Goal: Transaction & Acquisition: Subscribe to service/newsletter

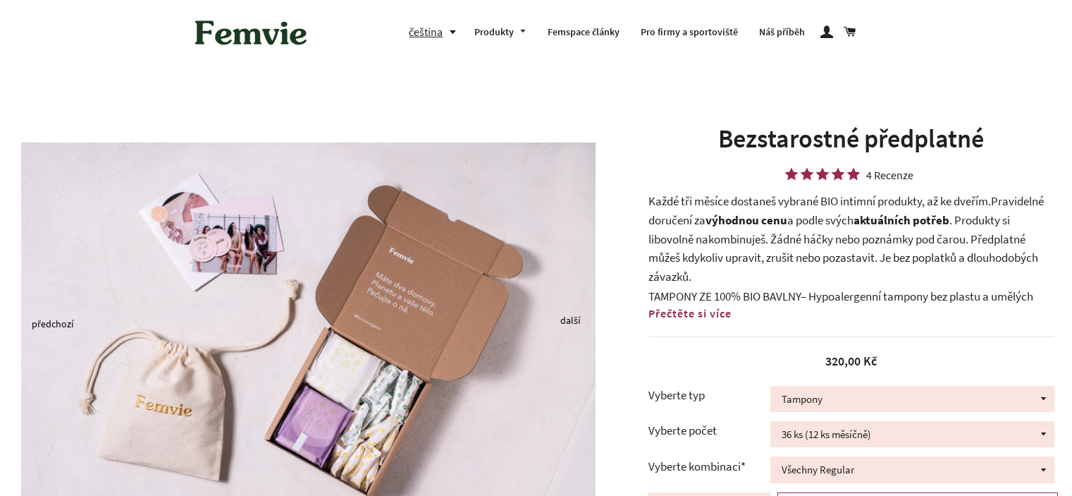
click at [737, 185] on div "Bezstarostné předplatné 4 Recenze Každé tři měsíce dostaneš vybrané BIO intimní…" at bounding box center [851, 341] width 406 height 440
click at [717, 199] on p "Každé tři měsíce dostaneš vybrané BIO intimní produkty, až ke dveřím. Pravideln…" at bounding box center [851, 239] width 406 height 94
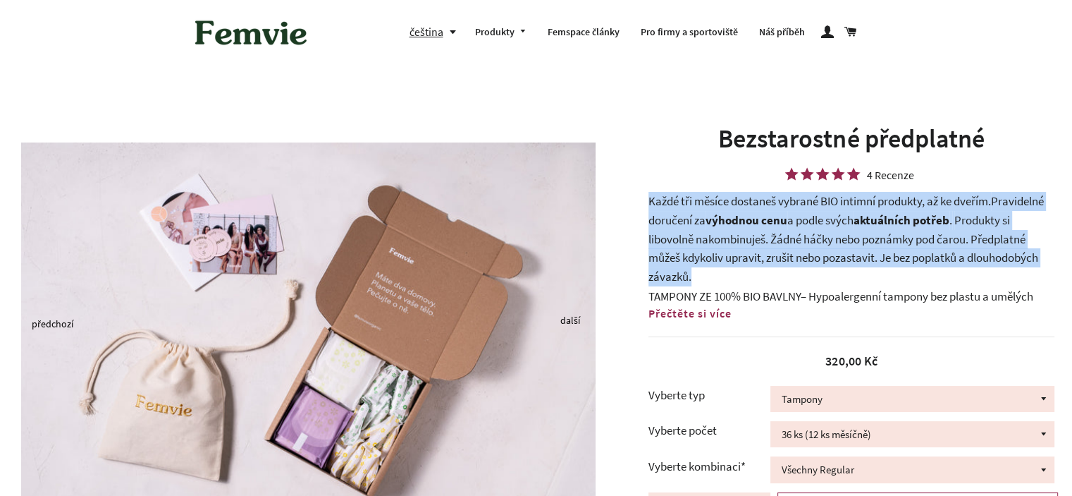
click at [747, 223] on b "výhodnou cenu" at bounding box center [747, 220] width 82 height 16
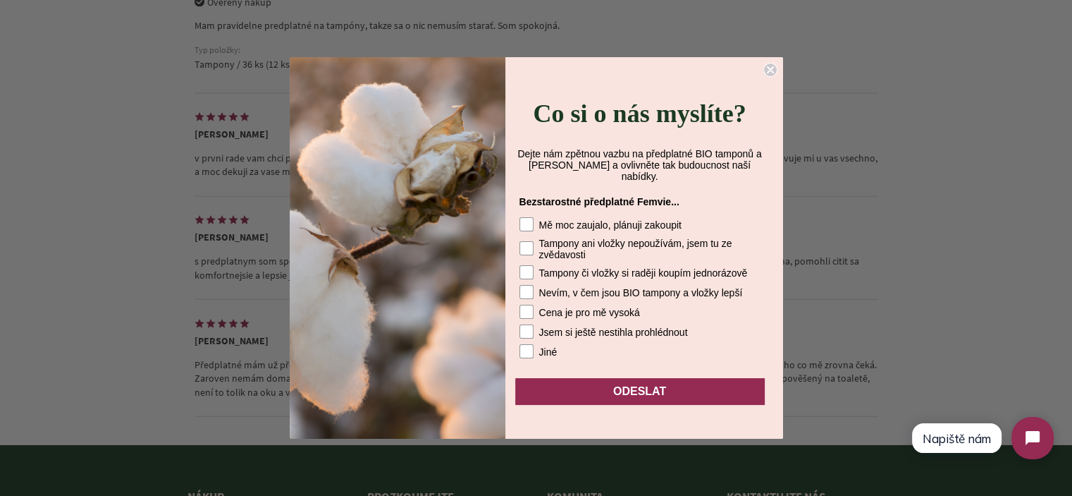
scroll to position [3267, 0]
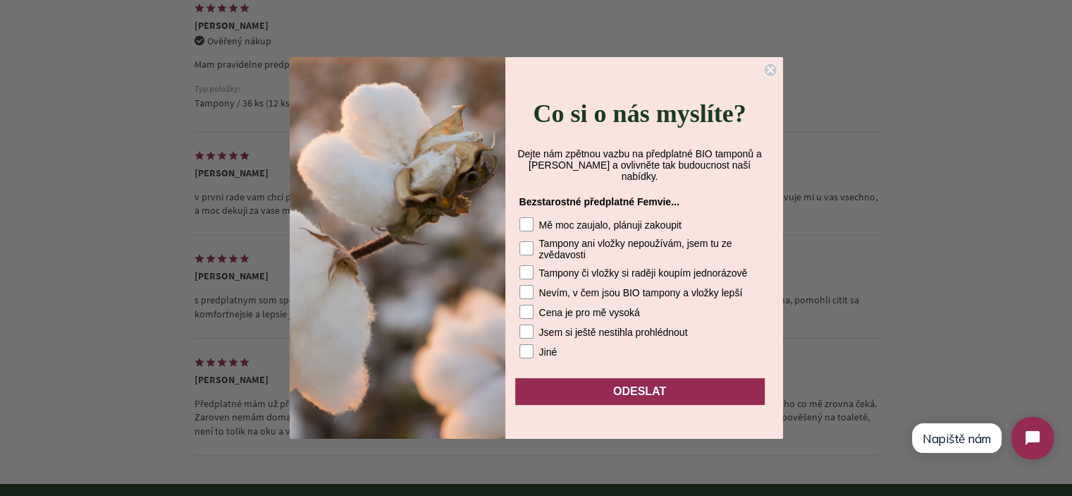
drag, startPoint x: 772, startPoint y: 71, endPoint x: 920, endPoint y: 168, distance: 176.7
click at [772, 72] on icon "Close dialog" at bounding box center [771, 70] width 6 height 6
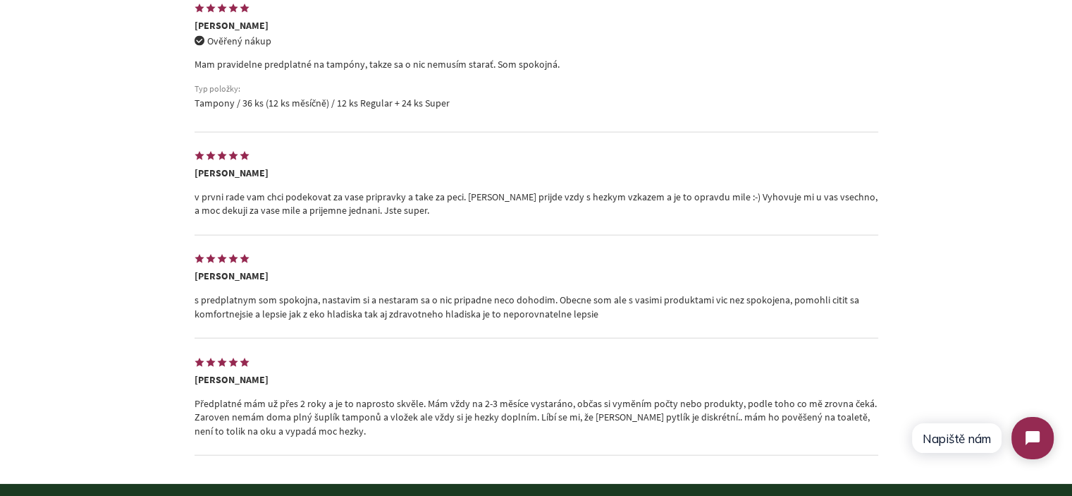
click at [398, 197] on p "v prvni rade vam chci podekovat za vase pripravky a take za peci. [PERSON_NAME]…" at bounding box center [537, 203] width 684 height 27
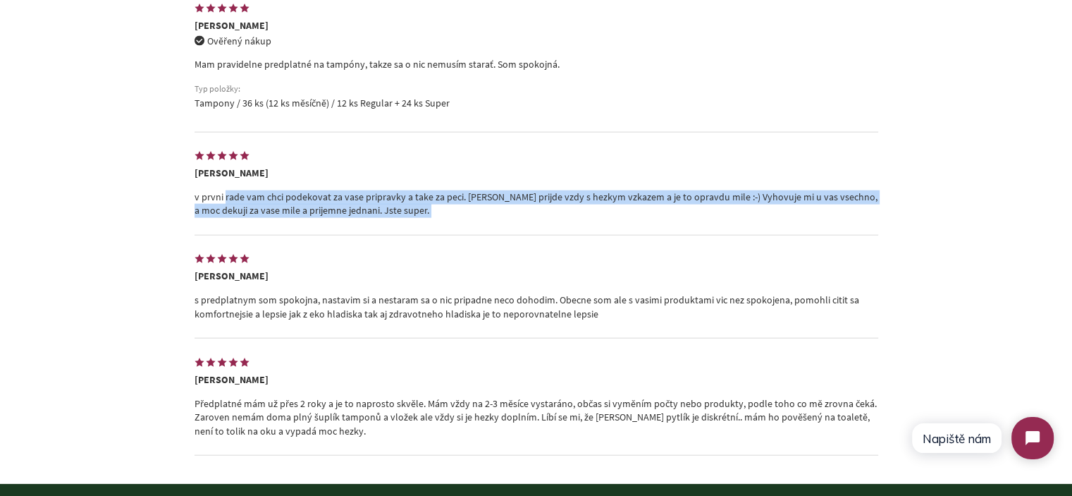
click at [398, 197] on p "v prvni rade vam chci podekovat za vase pripravky a take za peci. Balicek prijd…" at bounding box center [537, 203] width 684 height 27
click at [40, 259] on div "5.0 4 recenze Napsat recenzi Seřazeno podle Doporučené Priorita fotografie Nejn…" at bounding box center [536, 195] width 1072 height 578
click at [6, 259] on div "5.0 4 recenze Napsat recenzi Seřazeno podle Doporučené Priorita fotografie Nejn…" at bounding box center [536, 195] width 1072 height 578
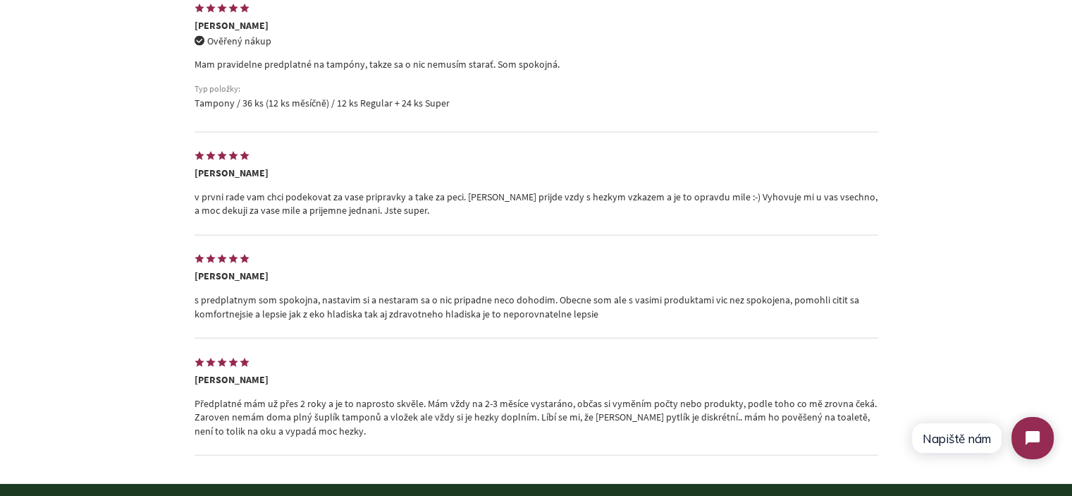
click at [364, 191] on p "v prvni rade vam chci podekovat za vase pripravky a take za peci. Balicek prijd…" at bounding box center [537, 203] width 684 height 27
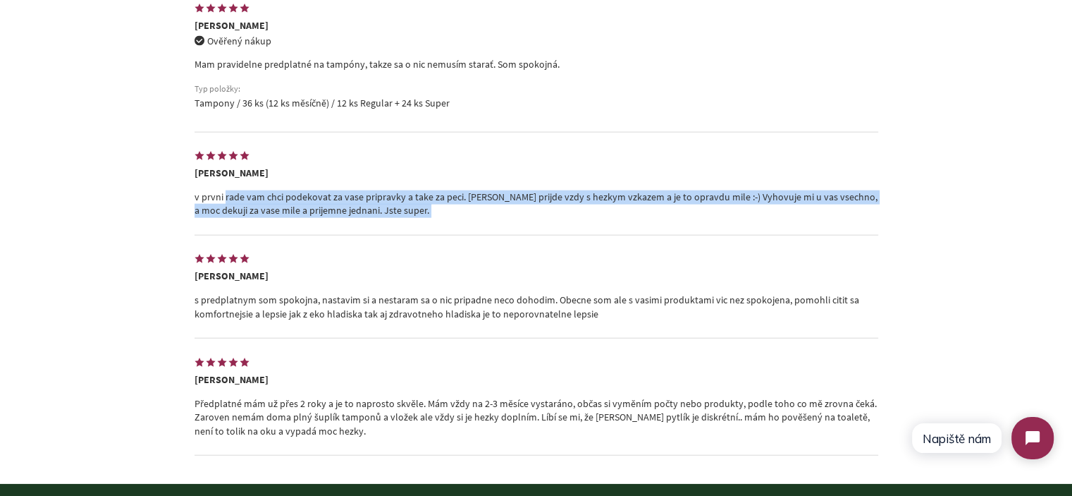
click at [364, 191] on p "v prvni rade vam chci podekovat za vase pripravky a take za peci. Balicek prijd…" at bounding box center [537, 203] width 684 height 27
click at [84, 267] on div "5.0 4 recenze Napsat recenzi Seřazeno podle Doporučené Priorita fotografie Nejn…" at bounding box center [536, 195] width 1072 height 578
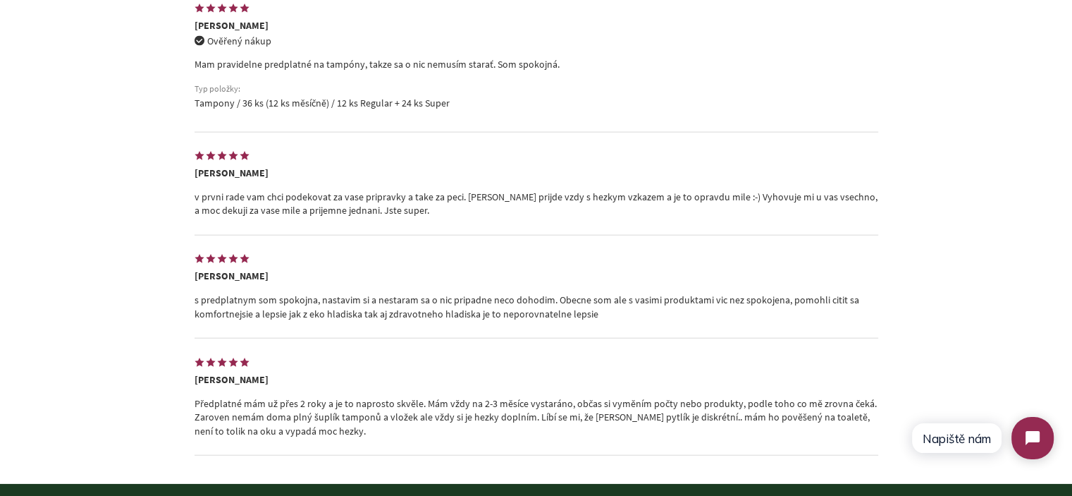
click at [273, 206] on p "v prvni rade vam chci podekovat za vase pripravky a take za peci. Balicek prijd…" at bounding box center [537, 203] width 684 height 27
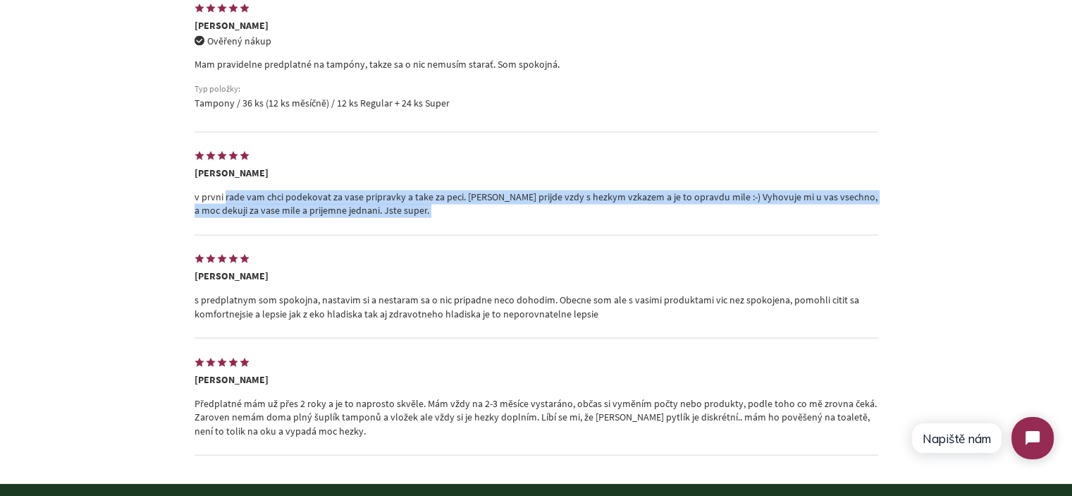
click at [273, 206] on p "v prvni rade vam chci podekovat za vase pripravky a take za peci. Balicek prijd…" at bounding box center [537, 203] width 684 height 27
click at [54, 251] on div "5.0 4 recenze Napsat recenzi Seřazeno podle Doporučené Priorita fotografie Nejn…" at bounding box center [536, 195] width 1072 height 578
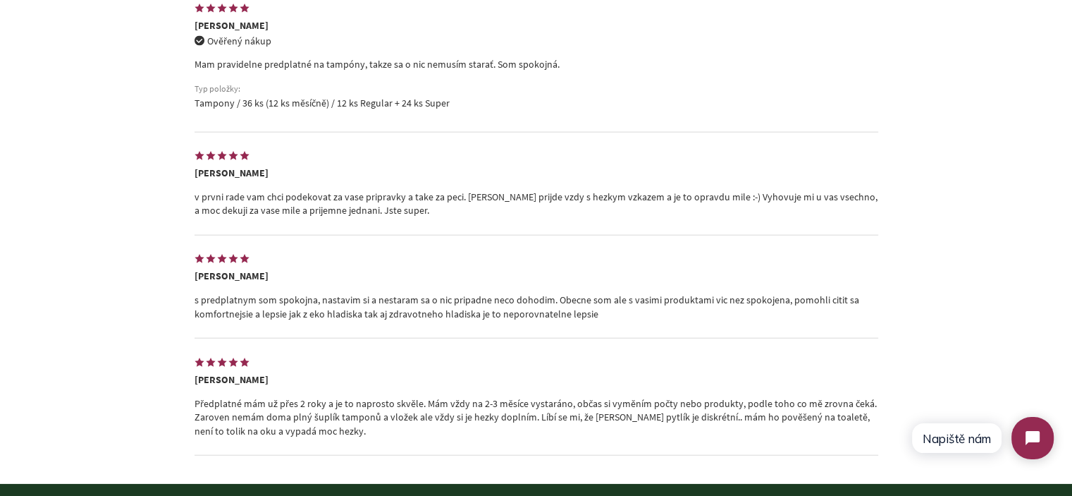
click at [279, 417] on p "Předplatné mám už přes 2 roky a je to naprosto skvěle. Mám vždy na 2-3 měsíce v…" at bounding box center [537, 418] width 684 height 42
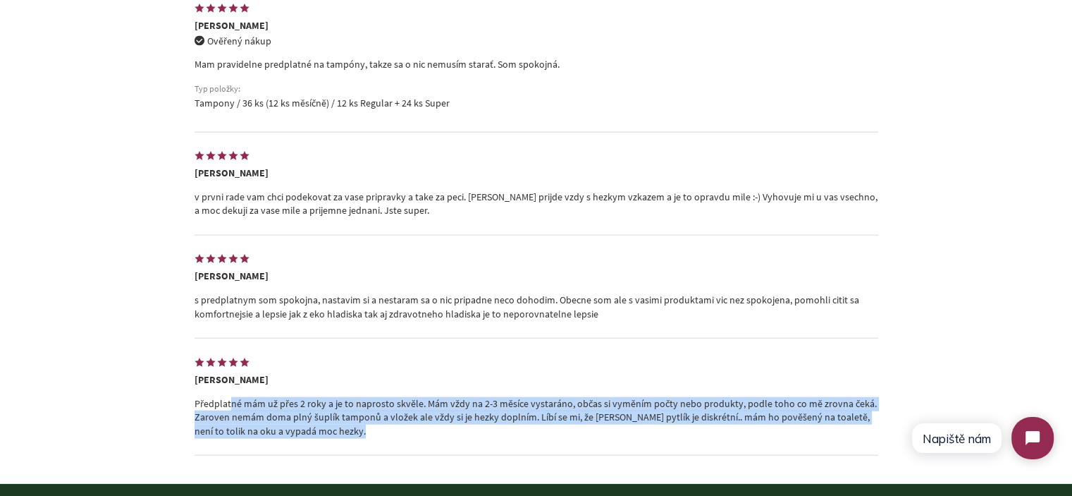
click at [279, 417] on p "Předplatné mám už přes 2 roky a je to naprosto skvěle. Mám vždy na 2-3 měsíce v…" at bounding box center [537, 418] width 684 height 42
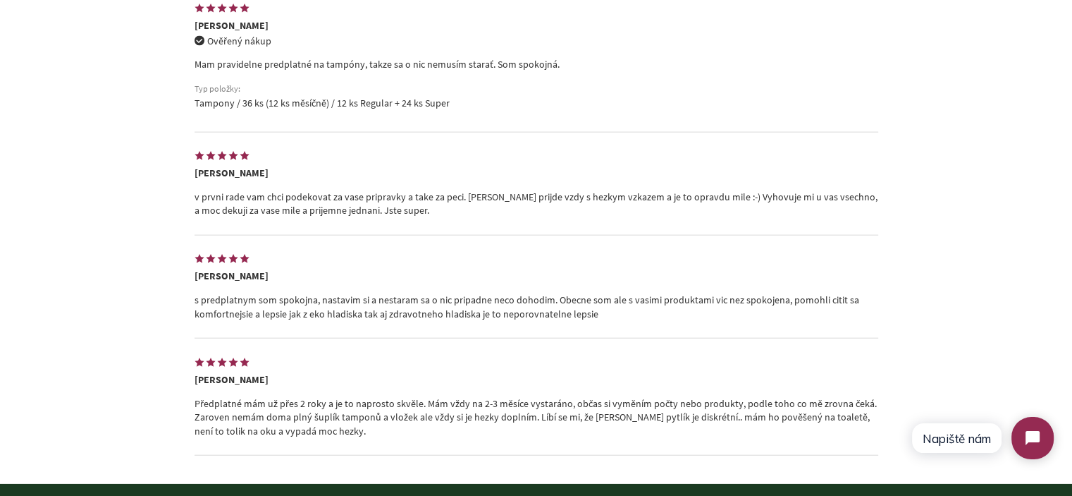
click at [271, 302] on p "s predplatnym som spokojna, nastavim si a nestaram sa o nic pripadne neco dohod…" at bounding box center [537, 306] width 684 height 27
click at [271, 301] on p "s predplatnym som spokojna, nastavim si a nestaram sa o nic pripadne neco dohod…" at bounding box center [537, 306] width 684 height 27
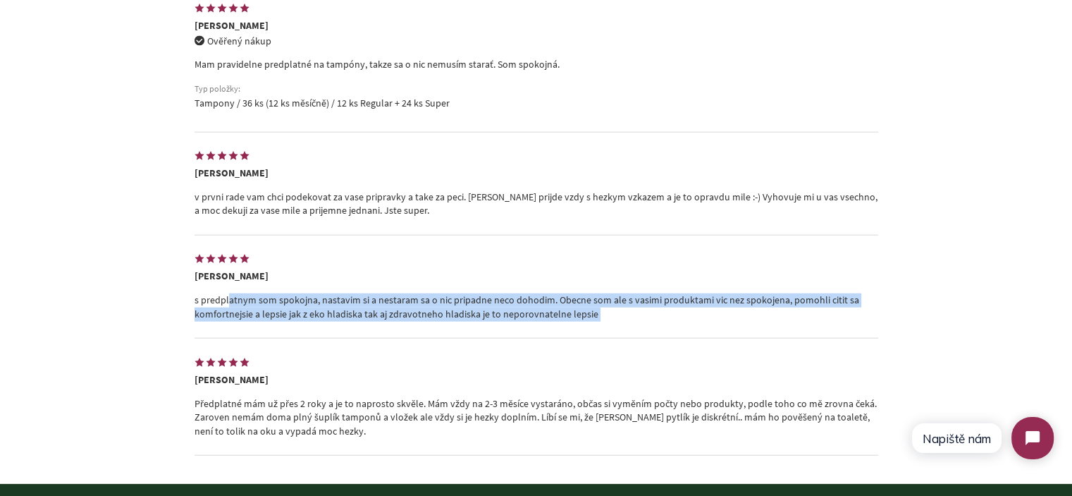
click at [271, 301] on p "s predplatnym som spokojna, nastavim si a nestaram sa o nic pripadne neco dohod…" at bounding box center [537, 306] width 684 height 27
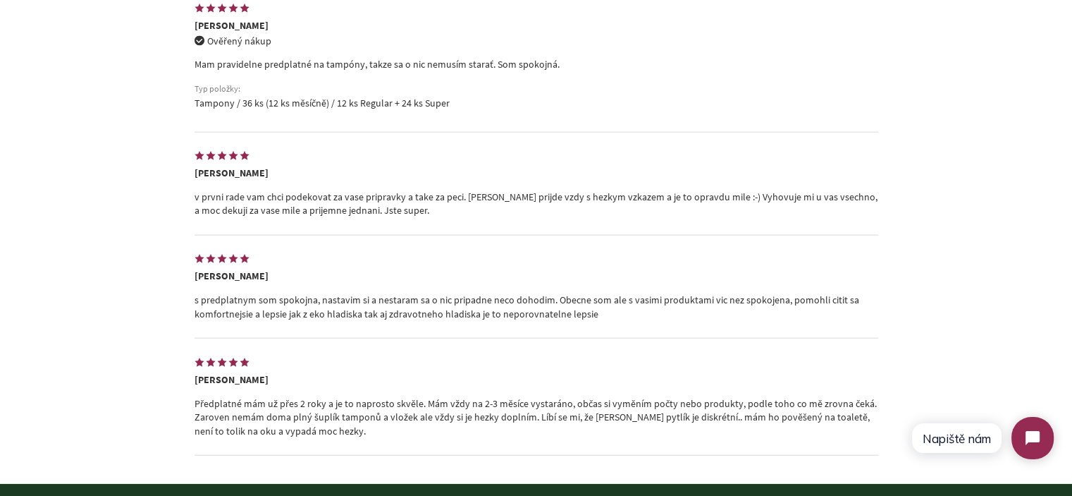
click at [282, 173] on div "Marcela" at bounding box center [537, 172] width 684 height 13
click at [288, 199] on p "v prvni rade vam chci podekovat za vase pripravky a take za peci. Balicek prijd…" at bounding box center [537, 203] width 684 height 27
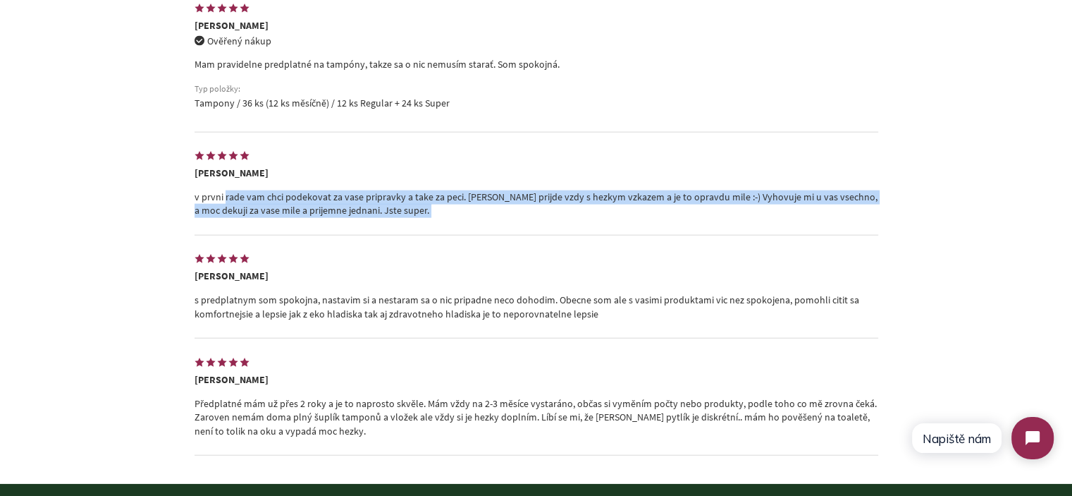
click at [288, 199] on p "v prvni rade vam chci podekovat za vase pripravky a take za peci. Balicek prijd…" at bounding box center [537, 203] width 684 height 27
click at [128, 223] on div "5.0 4 recenze Napsat recenzi Seřazeno podle Doporučené Priorita fotografie Nejn…" at bounding box center [536, 195] width 1072 height 578
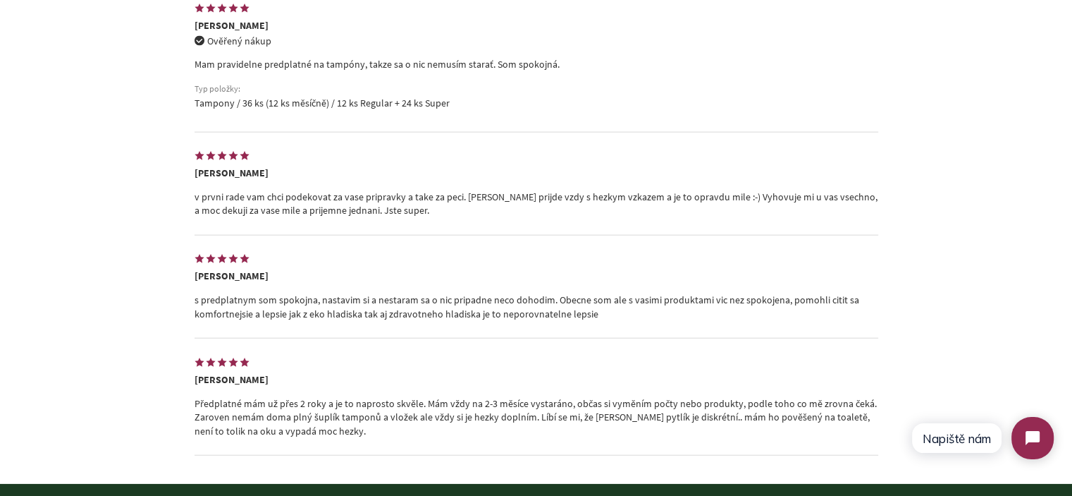
scroll to position [3197, 0]
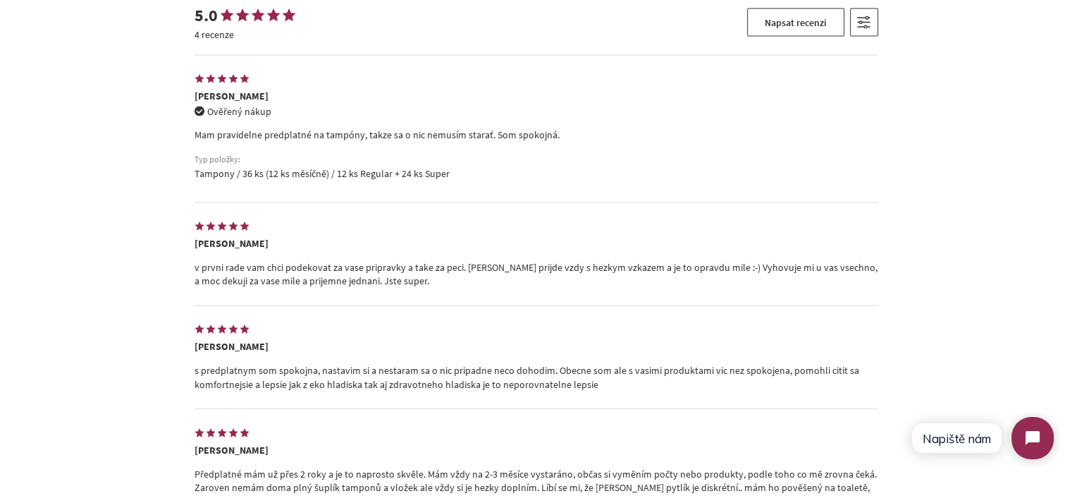
click at [329, 133] on p "Mam pravidelne predplatné na tampóny, takze sa o nic nemusím starať. Som spokoj…" at bounding box center [537, 135] width 684 height 14
click at [140, 171] on div "5.0 4 recenze Napsat recenzi Seřazeno podle Doporučené Priorita fotografie Nejn…" at bounding box center [536, 265] width 1072 height 578
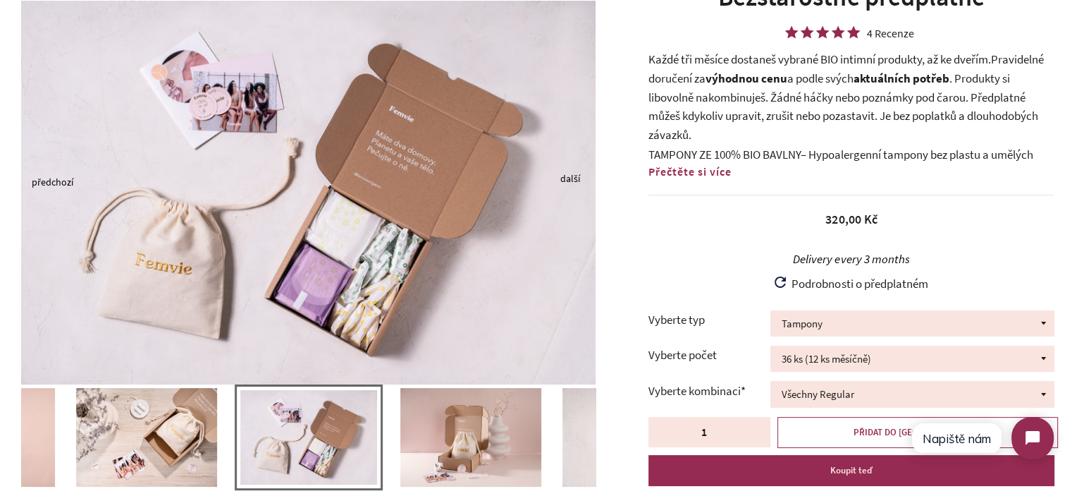
scroll to position [0, 0]
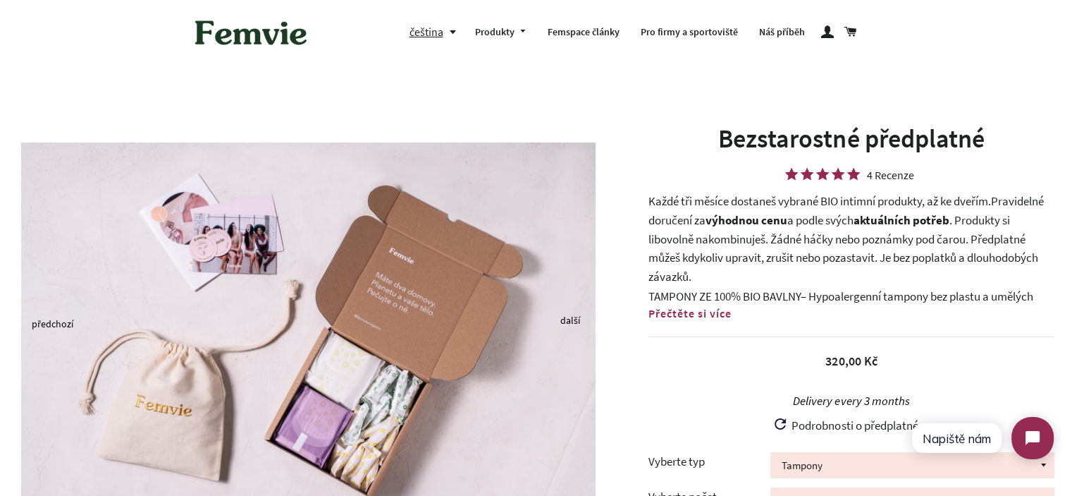
click at [772, 146] on h1 "Bezstarostné předplatné" at bounding box center [851, 138] width 406 height 35
drag, startPoint x: 750, startPoint y: 275, endPoint x: 748, endPoint y: 257, distance: 18.4
click at [749, 273] on p "Každé tři měsíce dostaneš vybrané BIO intimní produkty, až ke dveřím. Pravideln…" at bounding box center [851, 239] width 406 height 94
click at [748, 248] on p "Každé tři měsíce dostaneš vybrané BIO intimní produkty, až ke dveřím. Pravideln…" at bounding box center [851, 239] width 406 height 94
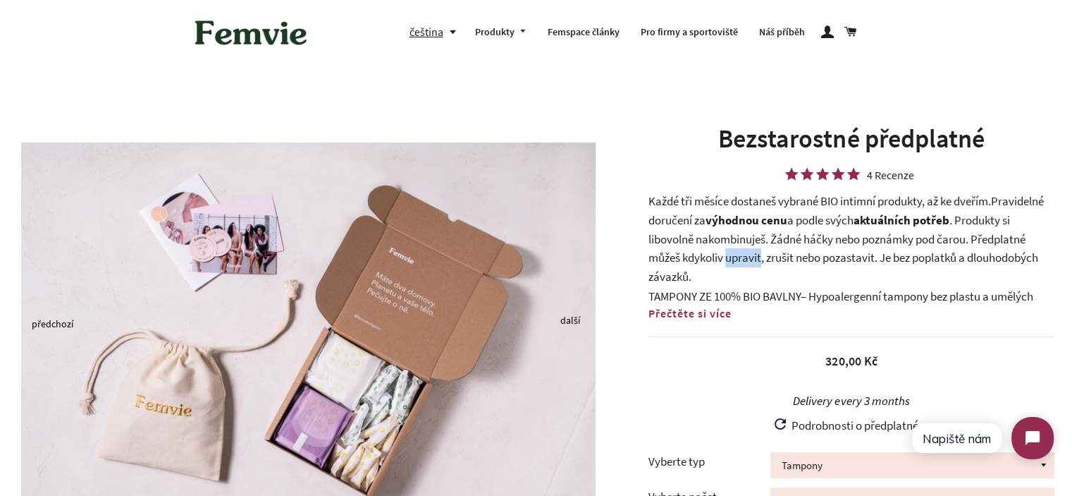
click at [748, 248] on p "Každé tři měsíce dostaneš vybrané BIO intimní produkty, až ke dveřím. Pravideln…" at bounding box center [851, 239] width 406 height 94
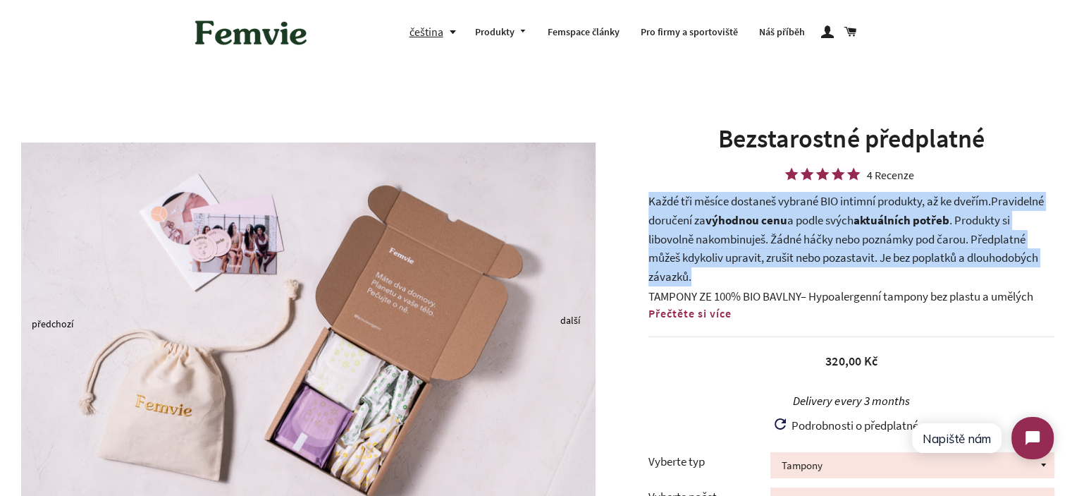
click at [748, 248] on p "Každé tři měsíce dostaneš vybrané BIO intimní produkty, až ke dveřím. Pravideln…" at bounding box center [851, 239] width 406 height 94
click at [779, 255] on p "Každé tři měsíce dostaneš vybrané BIO intimní produkty, až ke dveřím. Pravideln…" at bounding box center [851, 239] width 406 height 94
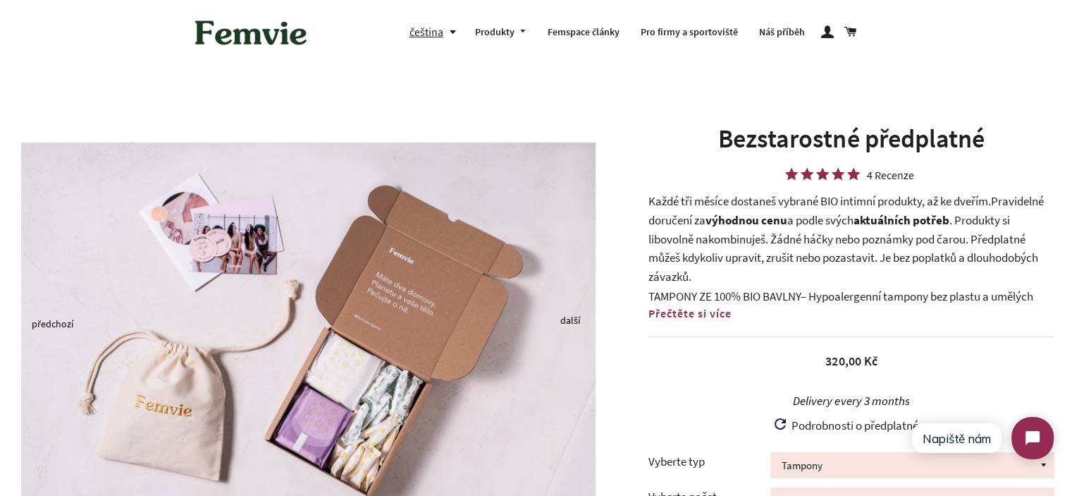
click at [662, 197] on p "Každé tři měsíce dostaneš vybrané BIO intimní produkty, až ke dveřím. Pravideln…" at bounding box center [851, 239] width 406 height 94
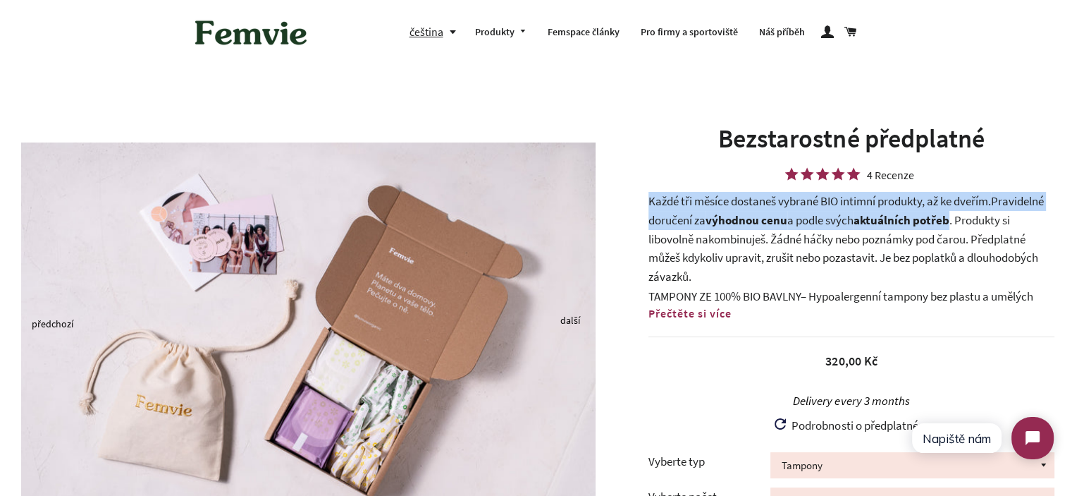
drag, startPoint x: 662, startPoint y: 197, endPoint x: 946, endPoint y: 216, distance: 284.7
click at [948, 216] on p "Každé tři měsíce dostaneš vybrané BIO intimní produkty, až ke dveřím. Pravideln…" at bounding box center [851, 239] width 406 height 94
click at [668, 209] on p "Každé tři měsíce dostaneš vybrané BIO intimní produkty, až ke dveřím. Pravideln…" at bounding box center [851, 239] width 406 height 94
click at [659, 198] on p "Každé tři měsíce dostaneš vybrané BIO intimní produkty, až ke dveřím. Pravideln…" at bounding box center [851, 239] width 406 height 94
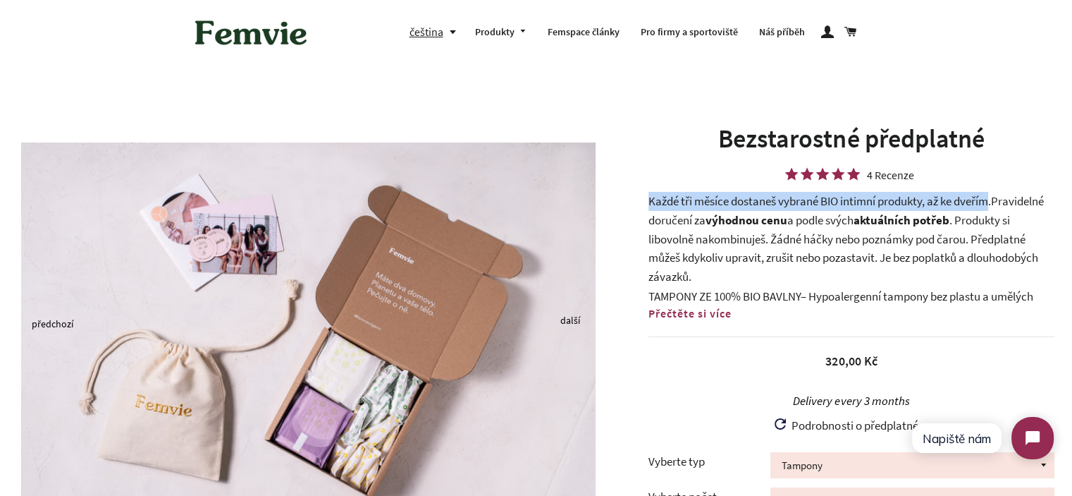
drag, startPoint x: 659, startPoint y: 198, endPoint x: 978, endPoint y: 197, distance: 319.3
click at [978, 197] on p "Každé tři měsíce dostaneš vybrané BIO intimní produkty, až ke dveřím. Pravideln…" at bounding box center [851, 239] width 406 height 94
click at [947, 222] on b "aktuálních potřeb" at bounding box center [902, 220] width 96 height 16
click at [646, 216] on div "Bezstarostné předplatné 4 Recenze Každé tři měsíce dostaneš vybrané BIO intimní…" at bounding box center [844, 429] width 455 height 616
click at [690, 222] on span "Pravidelné doručení za" at bounding box center [845, 210] width 395 height 35
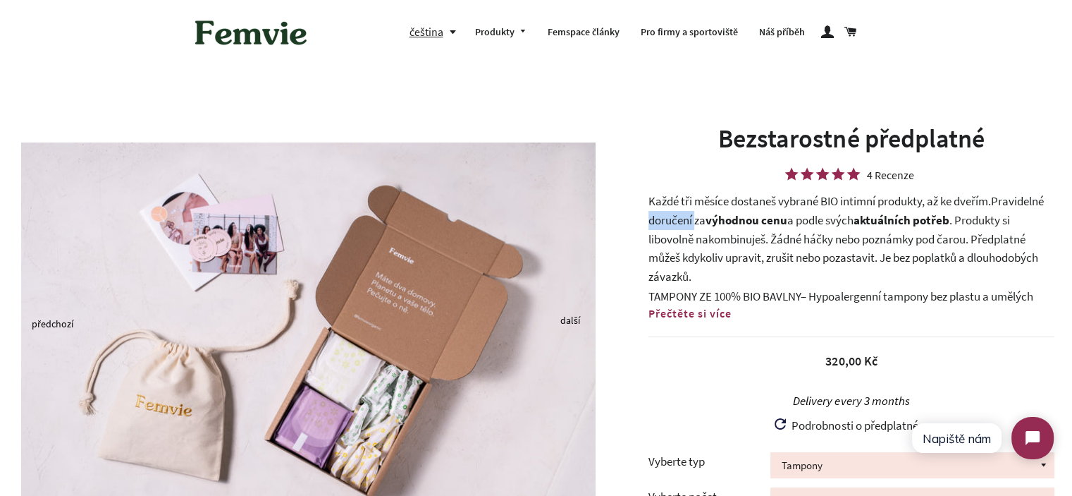
click at [690, 222] on span "Pravidelné doručení za" at bounding box center [845, 210] width 395 height 35
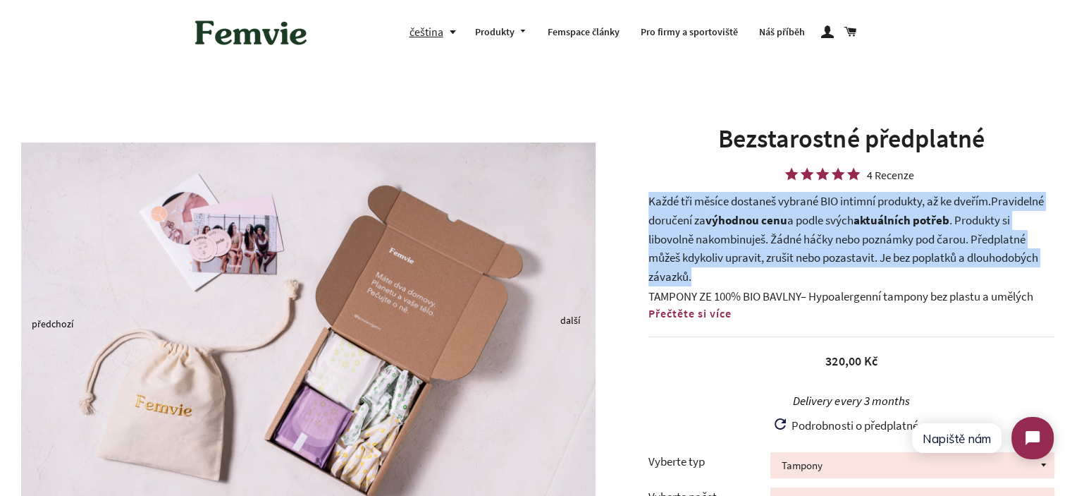
drag, startPoint x: 690, startPoint y: 222, endPoint x: 763, endPoint y: 238, distance: 75.1
click at [691, 223] on span "Pravidelné doručení za" at bounding box center [845, 210] width 395 height 35
click at [765, 239] on p "Každé tři měsíce dostaneš vybrané BIO intimní produkty, až ke dveřím. Pravideln…" at bounding box center [851, 239] width 406 height 94
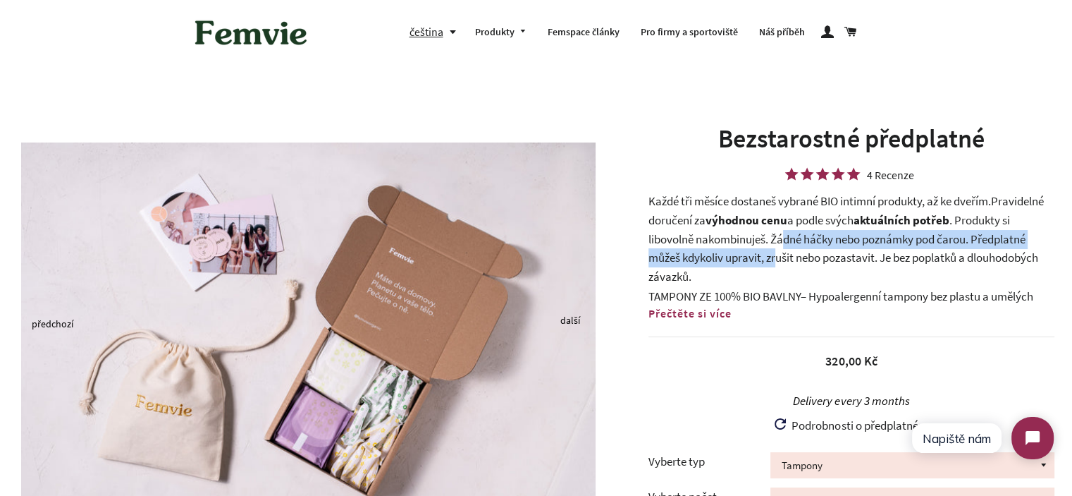
drag, startPoint x: 785, startPoint y: 245, endPoint x: 778, endPoint y: 266, distance: 22.3
click at [778, 266] on p "Každé tři měsíce dostaneš vybrané BIO intimní produkty, až ke dveřím. Pravideln…" at bounding box center [851, 239] width 406 height 94
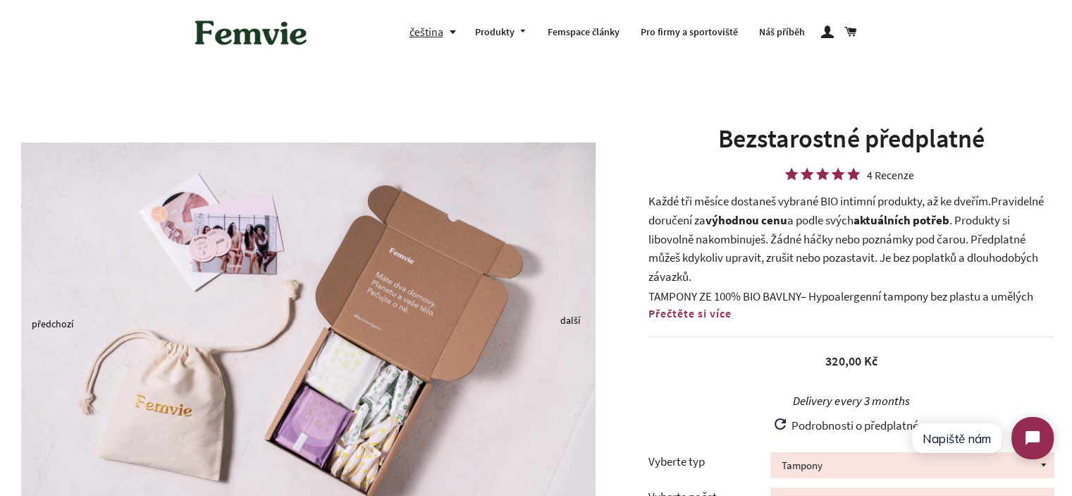
click at [776, 267] on p "Každé tři měsíce dostaneš vybrané BIO intimní produkty, až ke dveřím. Pravideln…" at bounding box center [851, 239] width 406 height 94
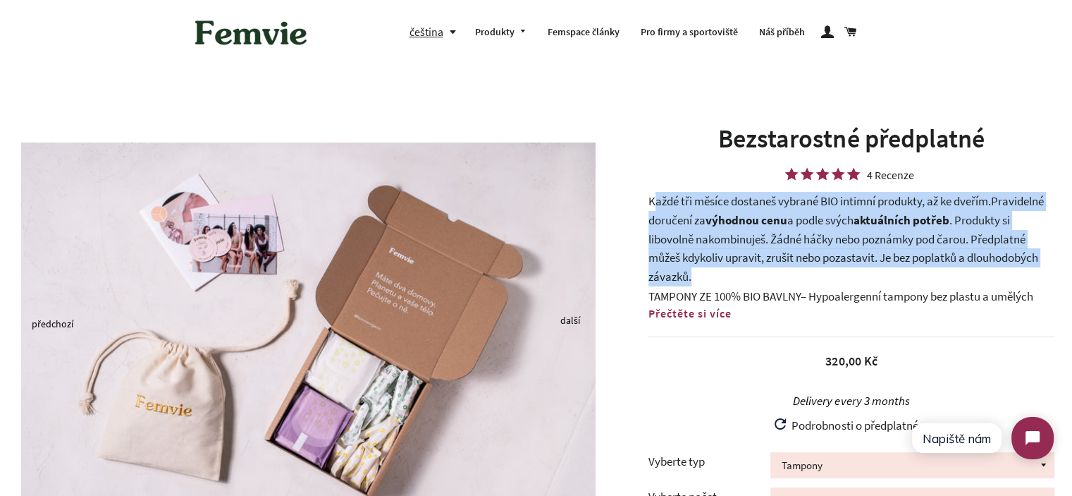
drag, startPoint x: 747, startPoint y: 276, endPoint x: 654, endPoint y: 208, distance: 115.0
click at [654, 208] on p "Každé tři měsíce dostaneš vybrané BIO intimní produkty, až ke dveřím. Pravideln…" at bounding box center [851, 239] width 406 height 94
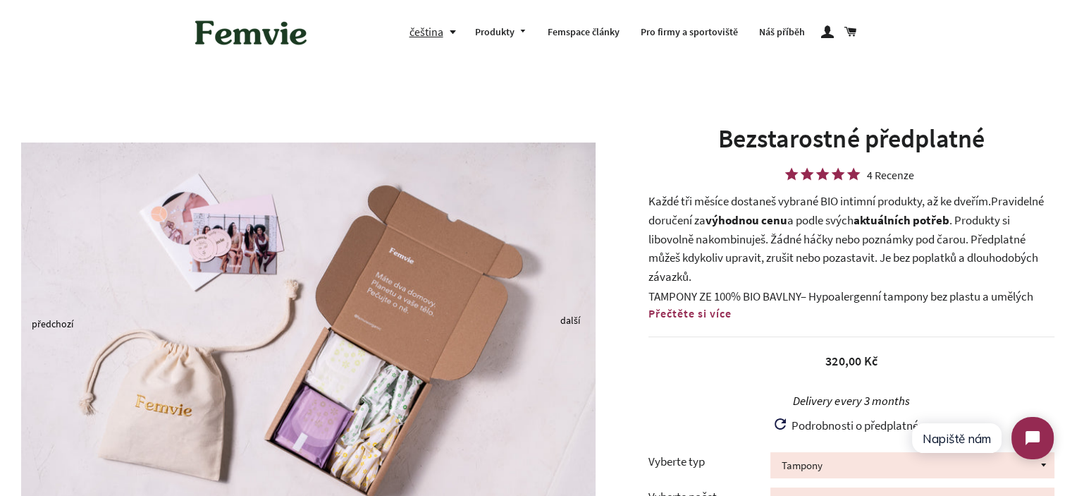
click at [789, 148] on h1 "Bezstarostné předplatné" at bounding box center [851, 138] width 406 height 35
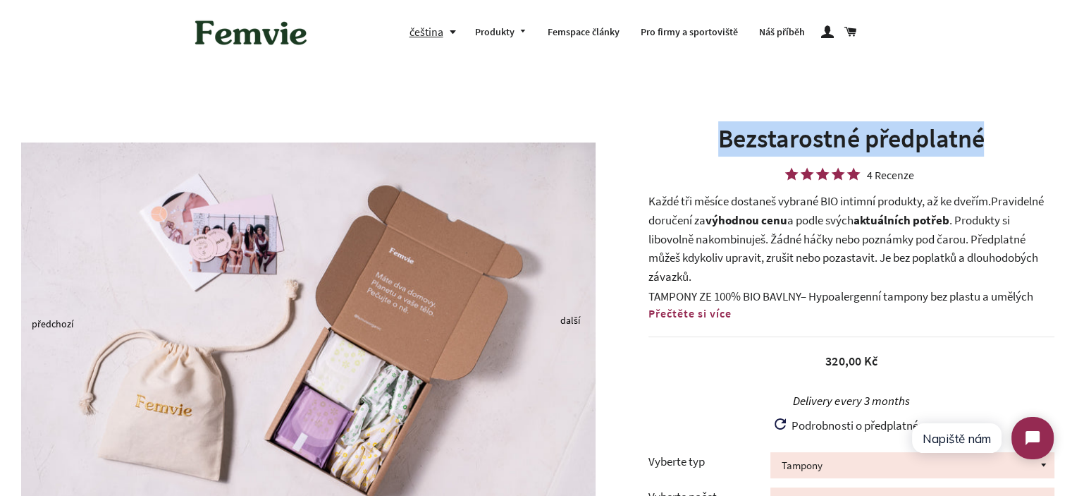
drag, startPoint x: 789, startPoint y: 148, endPoint x: 845, endPoint y: 144, distance: 56.5
click at [789, 147] on h1 "Bezstarostné předplatné" at bounding box center [851, 138] width 406 height 35
click at [911, 143] on h1 "Bezstarostné předplatné" at bounding box center [851, 138] width 406 height 35
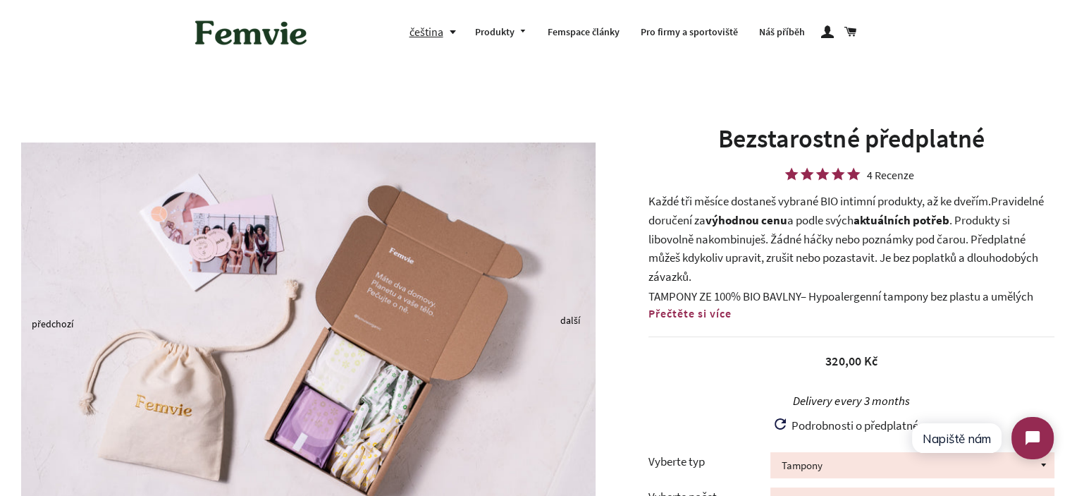
click at [281, 32] on img at bounding box center [250, 33] width 127 height 44
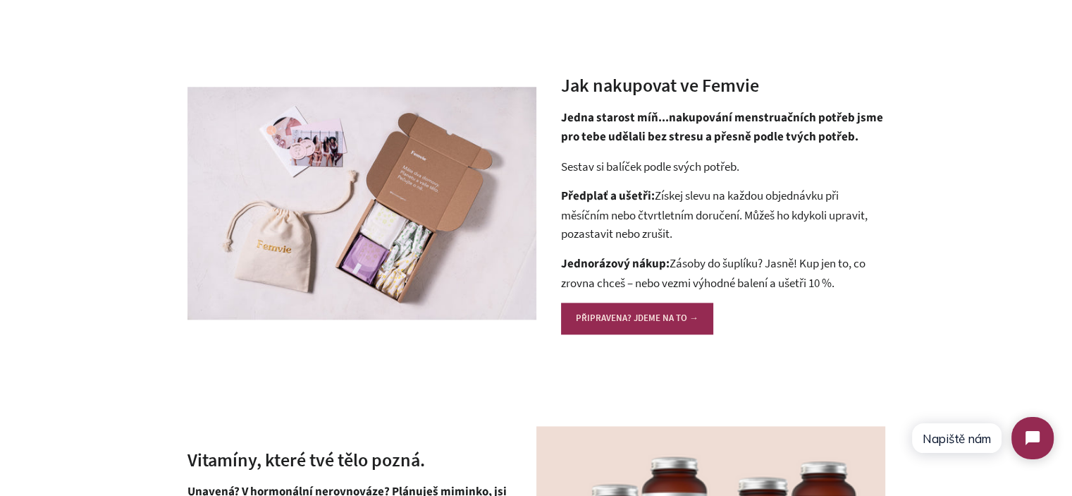
scroll to position [1621, 0]
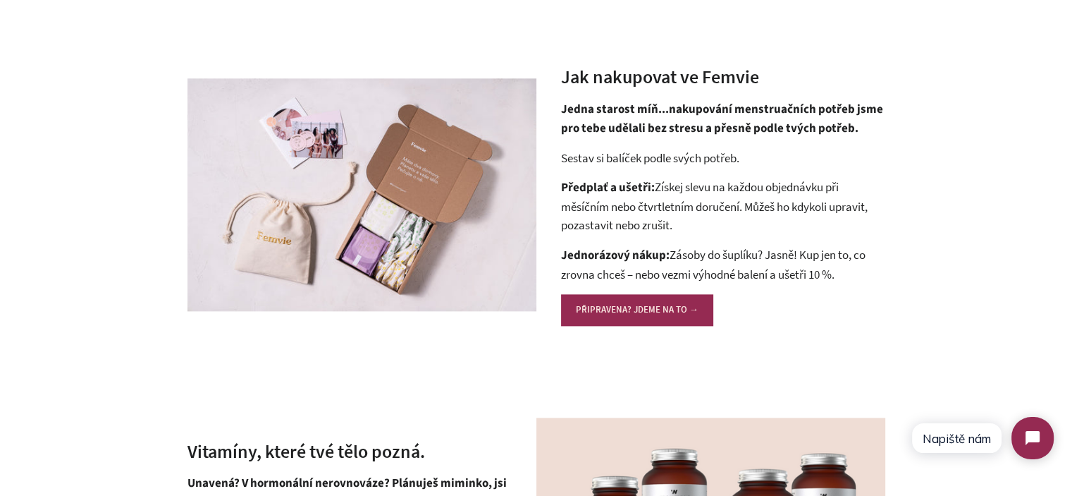
click at [646, 269] on p "Jednorázový nákup: Zásoby do šuplíku? Jasně! Kup jen to, co zrovna chceš – nebo…" at bounding box center [723, 264] width 324 height 38
click at [646, 205] on p "Předplať a ušetři: Získej slevu na každou objednávku při měsíčním nebo čtvrtlet…" at bounding box center [723, 206] width 324 height 57
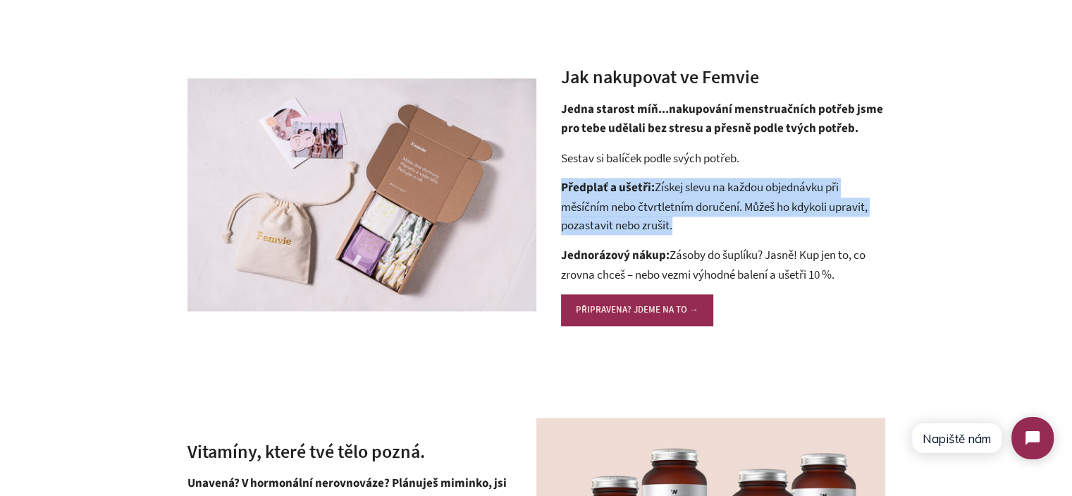
click at [646, 205] on p "Předplať a ušetři: Získej slevu na každou objednávku při měsíčním nebo čtvrtlet…" at bounding box center [723, 206] width 324 height 57
click at [699, 207] on p "Předplať a ušetři: Získej slevu na každou objednávku při měsíčním nebo čtvrtlet…" at bounding box center [723, 206] width 324 height 57
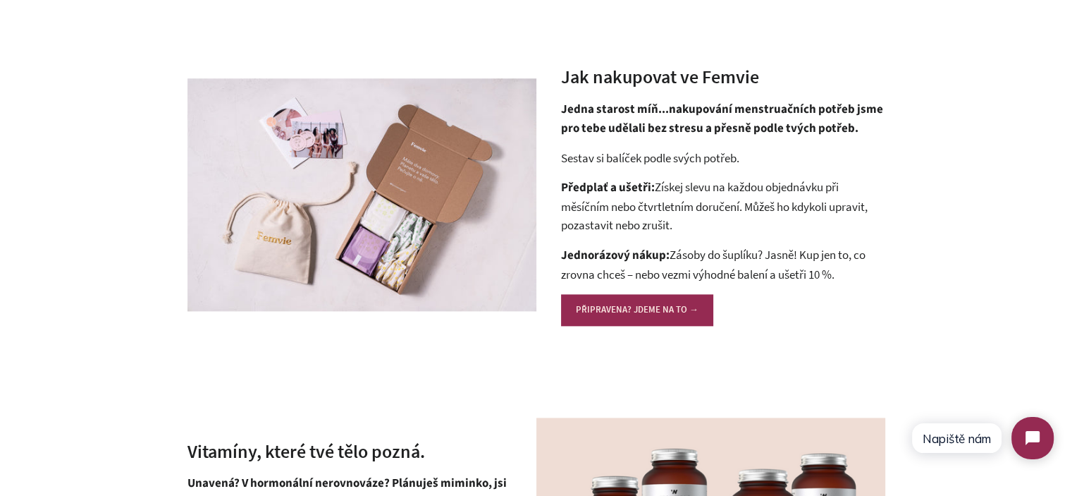
click at [666, 191] on p "Předplať a ušetři: Získej slevu na každou objednávku při měsíčním nebo čtvrtlet…" at bounding box center [723, 206] width 324 height 57
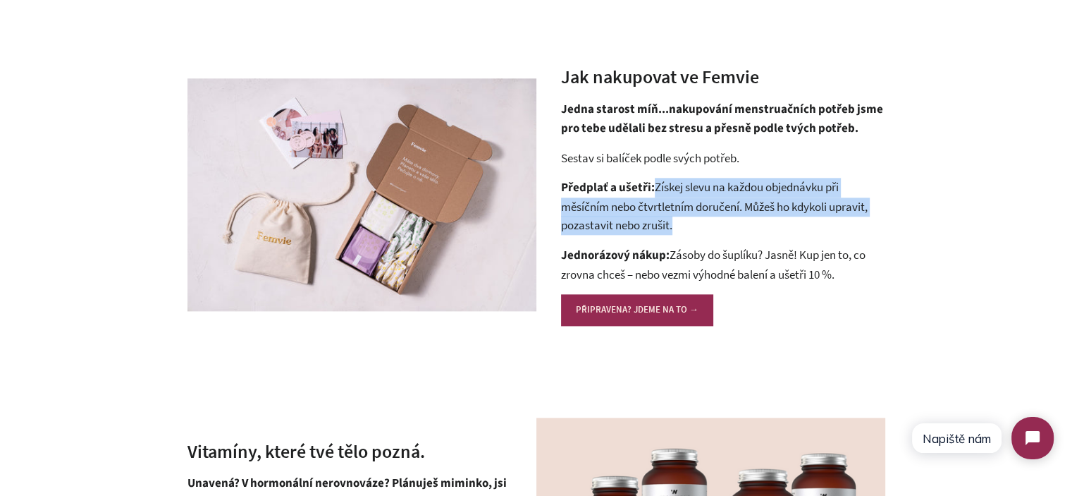
drag, startPoint x: 666, startPoint y: 191, endPoint x: 684, endPoint y: 224, distance: 37.5
click at [684, 224] on p "Předplať a ušetři: Získej slevu na každou objednávku při měsíčním nebo čtvrtlet…" at bounding box center [723, 206] width 324 height 57
click at [684, 225] on p "Předplať a ušetři: Získej slevu na každou objednávku při měsíčním nebo čtvrtlet…" at bounding box center [723, 206] width 324 height 57
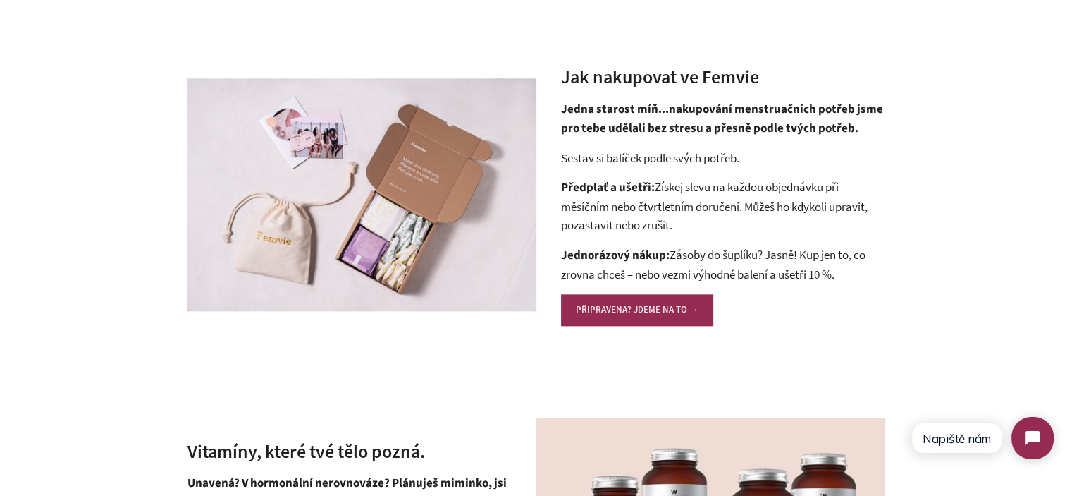
click at [713, 123] on strong "Jedna starost míň...nakupování menstruačních potřeb jsme pro tebe udělali bez s…" at bounding box center [722, 119] width 322 height 37
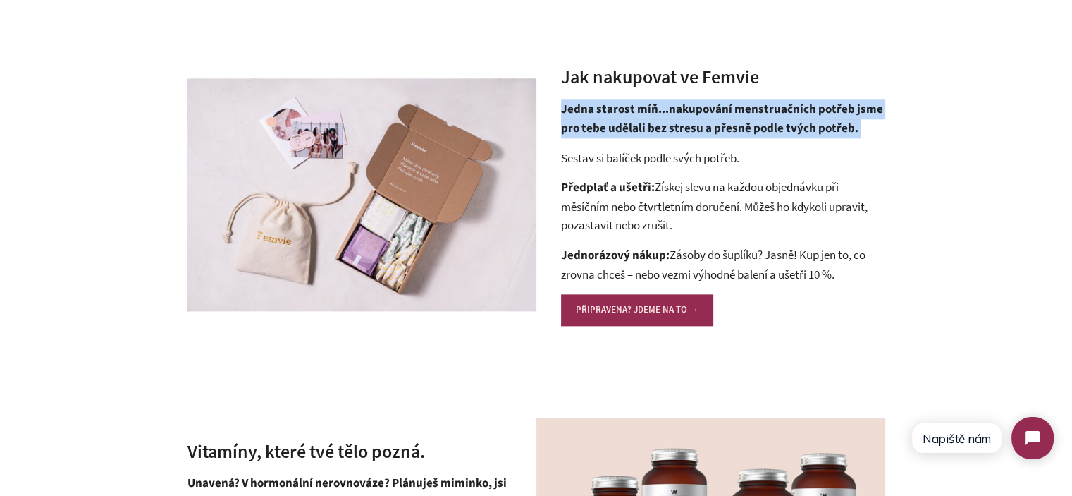
click at [713, 123] on strong "Jedna starost míň...nakupování menstruačních potřeb jsme pro tebe udělali bez s…" at bounding box center [722, 119] width 322 height 37
click at [842, 123] on strong "Jedna starost míň...nakupování menstruačních potřeb jsme pro tebe udělali bez s…" at bounding box center [722, 119] width 322 height 37
drag, startPoint x: 868, startPoint y: 123, endPoint x: 564, endPoint y: 113, distance: 304.0
click at [546, 114] on div "Jak nakupovat ve Femvie Jedna starost míň...nakupování menstruačních potřeb jsm…" at bounding box center [710, 194] width 349 height 310
click at [564, 113] on strong "Jedna starost míň...nakupování menstruačních potřeb jsme pro tebe udělali bez s…" at bounding box center [722, 119] width 322 height 37
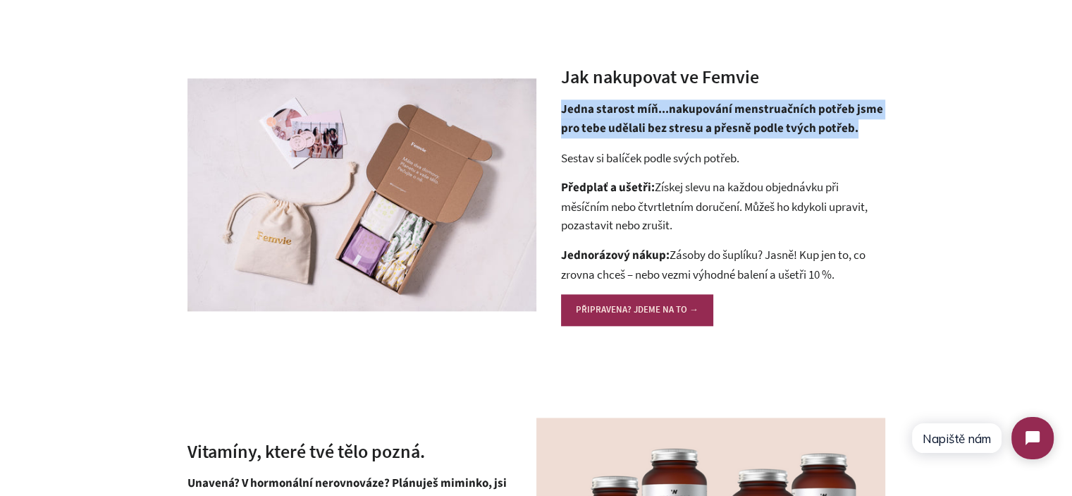
click at [837, 113] on strong "Jedna starost míň...nakupování menstruačních potřeb jsme pro tebe udělali bez s…" at bounding box center [722, 119] width 322 height 37
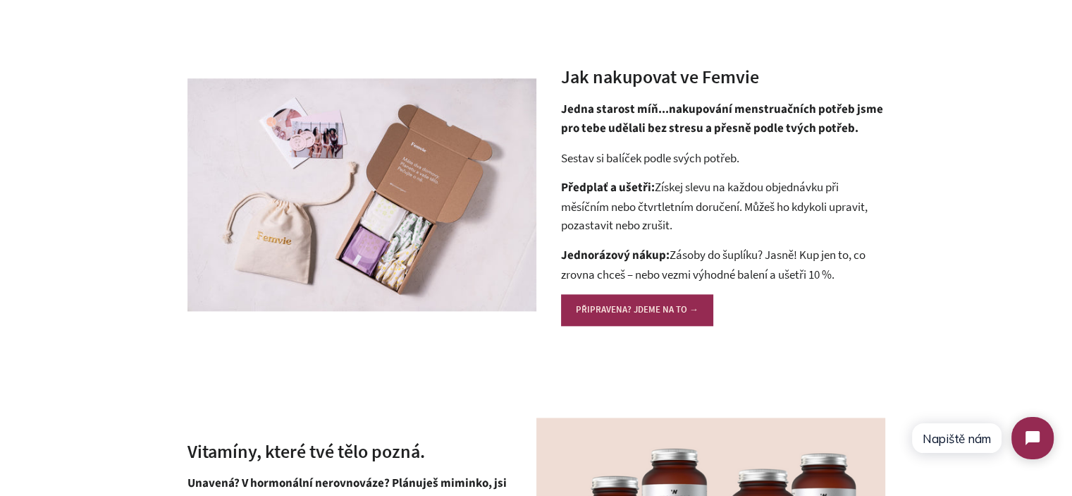
click at [1013, 166] on div "Jak nakupovat ve Femvie Jedna starost míň...nakupování menstruačních potřeb jsm…" at bounding box center [536, 194] width 1072 height 310
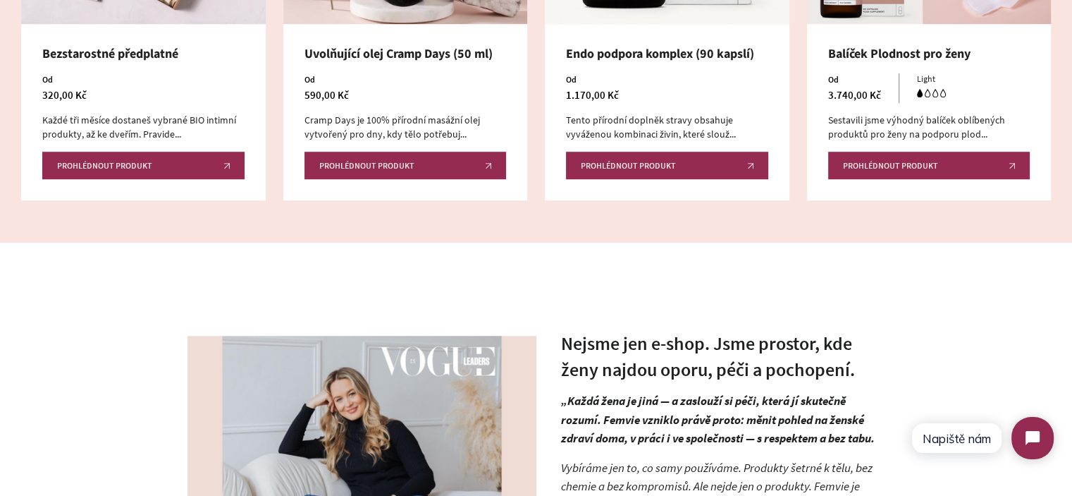
scroll to position [0, 0]
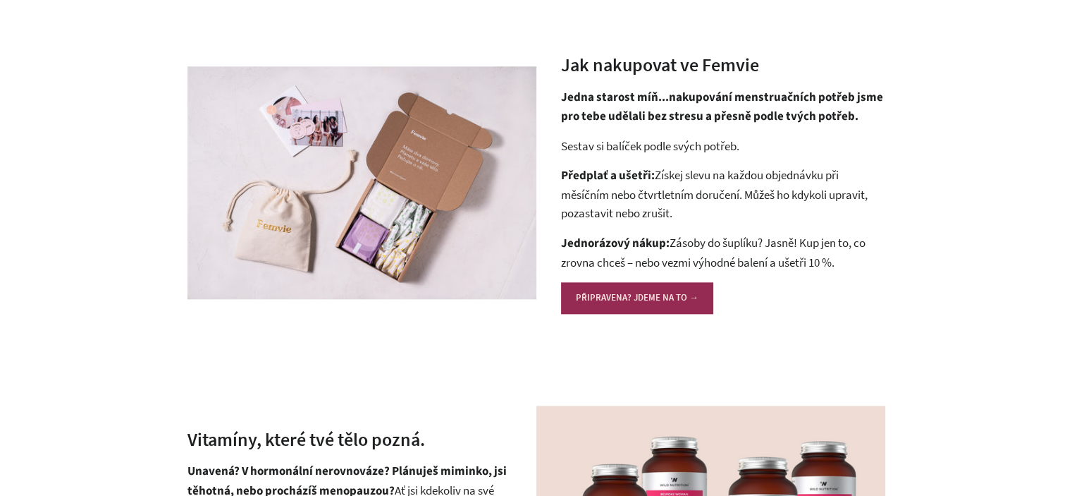
click at [598, 186] on p "Předplať a ušetři: Získej slevu na každou objednávku při měsíčním nebo čtvrtlet…" at bounding box center [723, 194] width 324 height 57
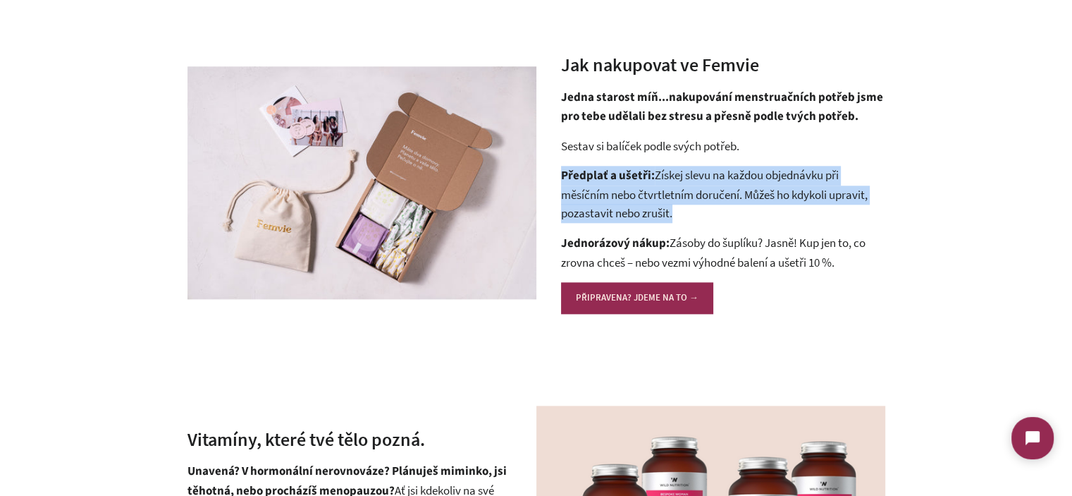
click at [598, 186] on p "Předplať a ušetři: Získej slevu na každou objednávku při měsíčním nebo čtvrtlet…" at bounding box center [723, 194] width 324 height 57
click at [682, 188] on p "Předplať a ušetři: Získej slevu na každou objednávku při měsíčním nebo čtvrtlet…" at bounding box center [723, 194] width 324 height 57
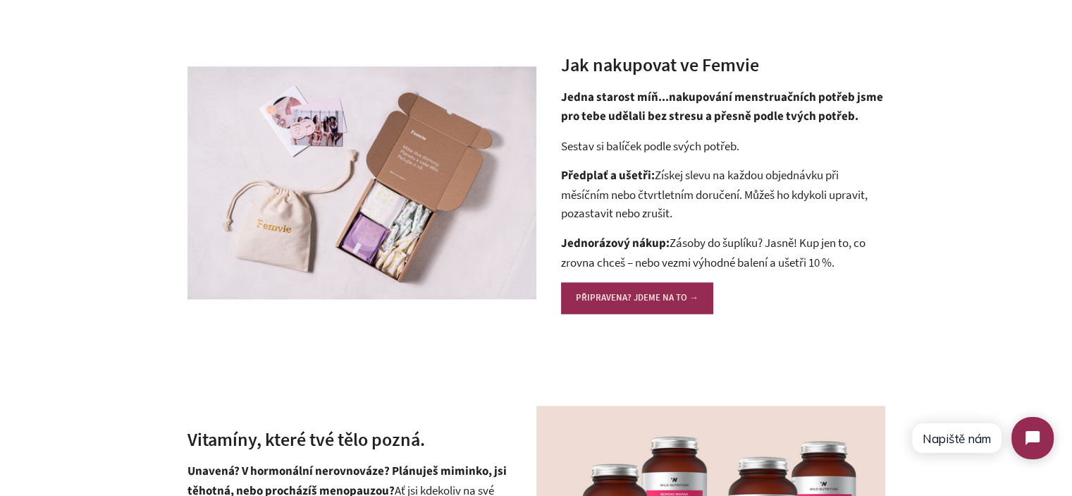
click at [586, 178] on strong "Předplať a ušetři:" at bounding box center [608, 175] width 94 height 17
drag, startPoint x: 586, startPoint y: 178, endPoint x: 644, endPoint y: 177, distance: 57.8
click at [644, 177] on strong "Předplať a ušetři:" at bounding box center [608, 175] width 94 height 17
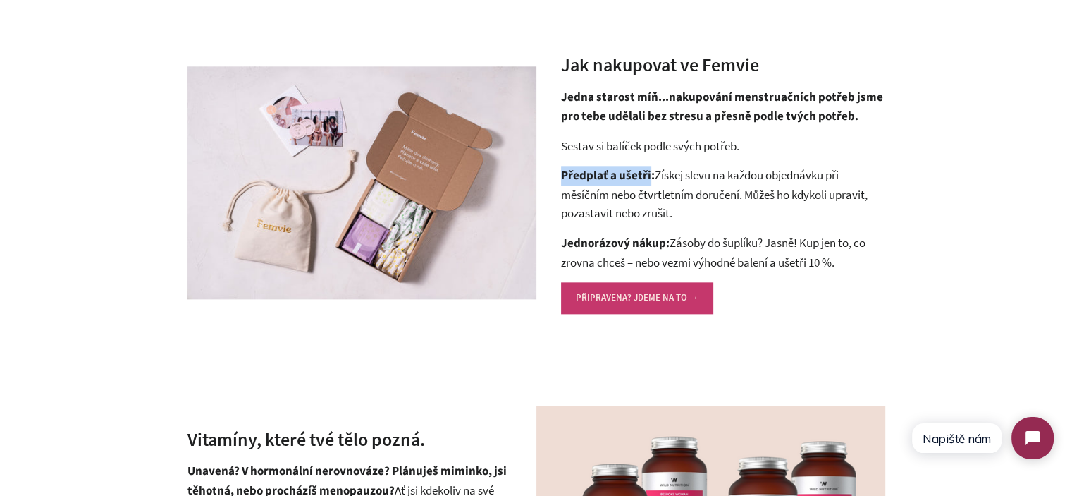
click at [631, 298] on link "PŘIPRAVENA? JDEME NA TO →" at bounding box center [637, 297] width 152 height 31
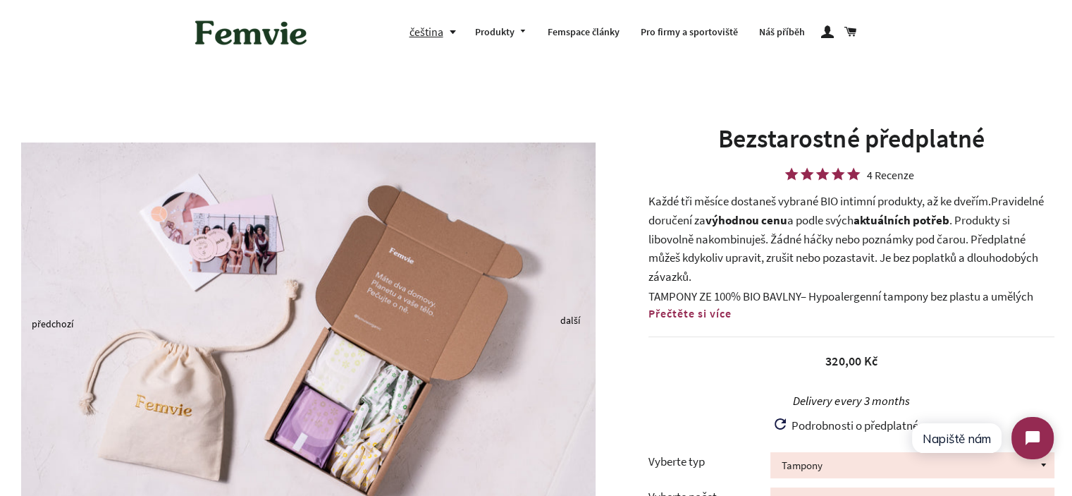
click at [973, 219] on p "Každé tři měsíce dostaneš vybrané BIO intimní produkty, až ke dveřím. Pravideln…" at bounding box center [851, 239] width 406 height 94
drag, startPoint x: 973, startPoint y: 219, endPoint x: 984, endPoint y: 221, distance: 11.4
click at [984, 221] on p "Každé tři měsíce dostaneš vybrané BIO intimní produkty, až ke dveřím. Pravideln…" at bounding box center [851, 239] width 406 height 94
click at [971, 254] on p "Každé tři měsíce dostaneš vybrané BIO intimní produkty, až ke dveřím. Pravideln…" at bounding box center [851, 239] width 406 height 94
click at [728, 315] on span "Přečtěte si více" at bounding box center [689, 313] width 83 height 14
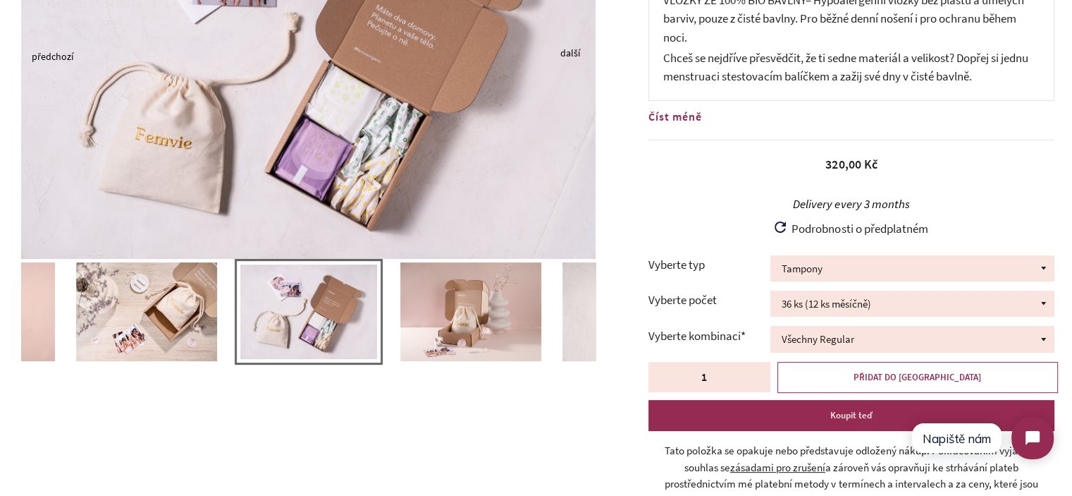
scroll to position [282, 0]
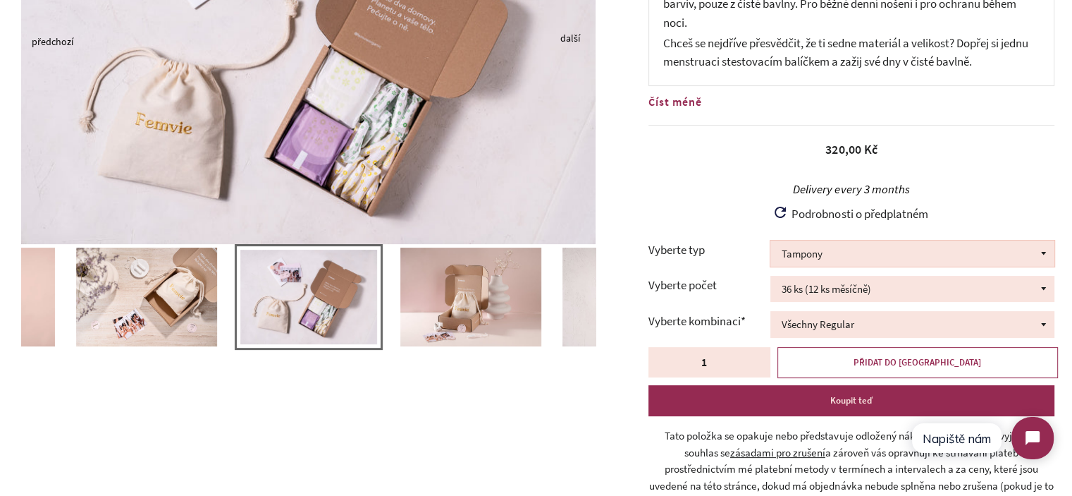
click at [832, 259] on select "Tampony Vložky Mix tamponů a [PERSON_NAME]" at bounding box center [912, 253] width 284 height 26
click select "Tampony Vložky Mix tamponů a [PERSON_NAME]"
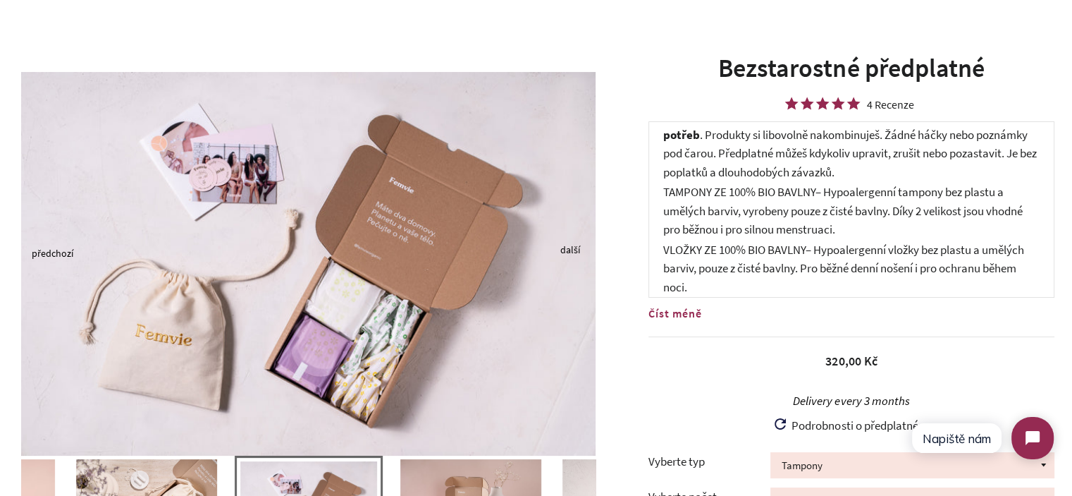
scroll to position [0, 0]
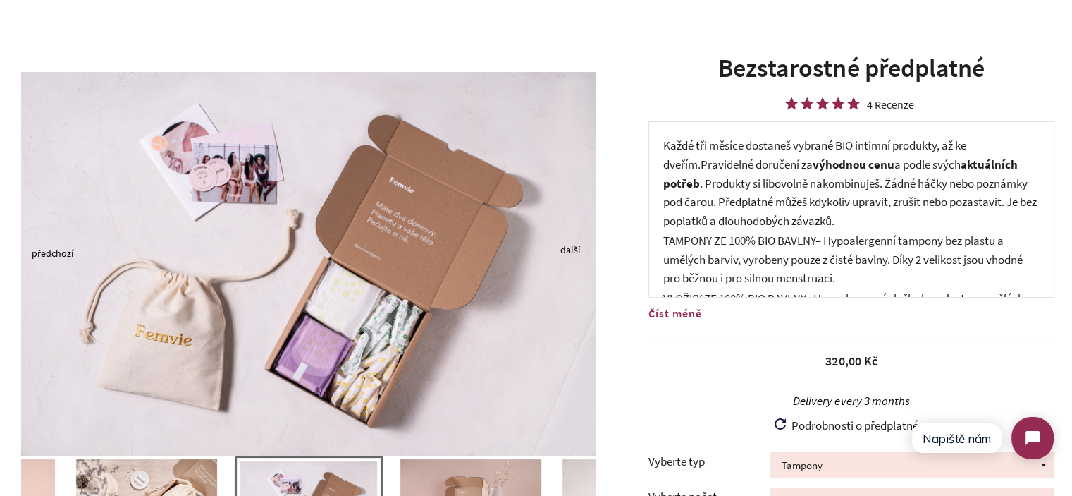
click p "Každé tři měsíce dostaneš vybrané BIO intimní produkty, až ke dveřím. Pravideln…"
drag, startPoint x: 799, startPoint y: 198, endPoint x: 700, endPoint y: 217, distance: 100.5
click p "Každé tři měsíce dostaneš vybrané BIO intimní produkty, až ke dveřím. Pravideln…"
copy p "Předplatné můžeš kdykoliv upravit, zrušit nebo pozastavit"
click p "Každé tři měsíce dostaneš vybrané BIO intimní produkty, až ke dveřím. Pravideln…"
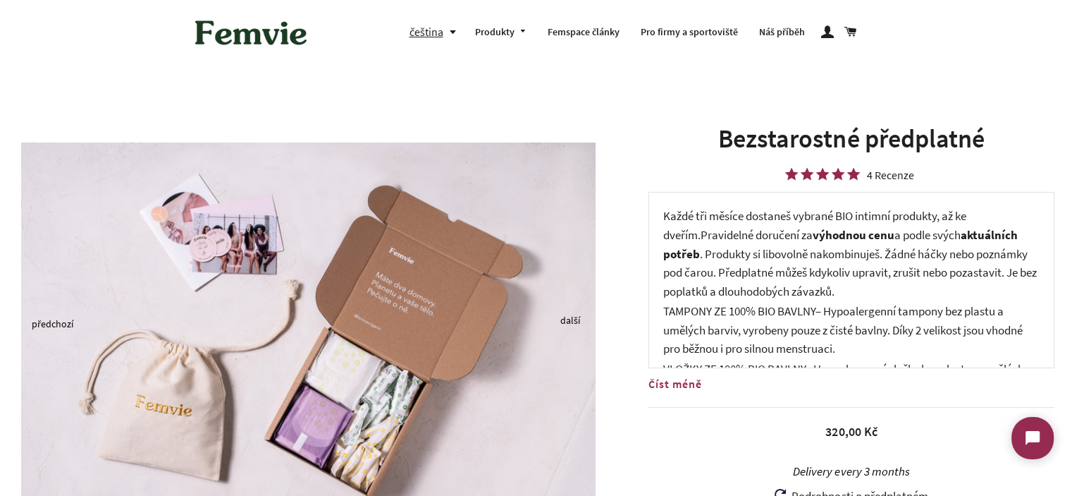
click img
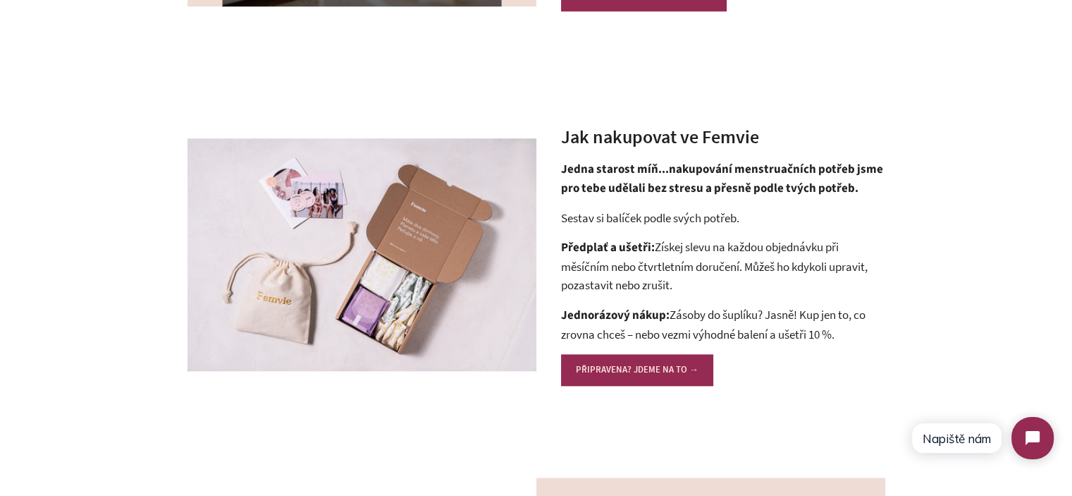
scroll to position [1577, 0]
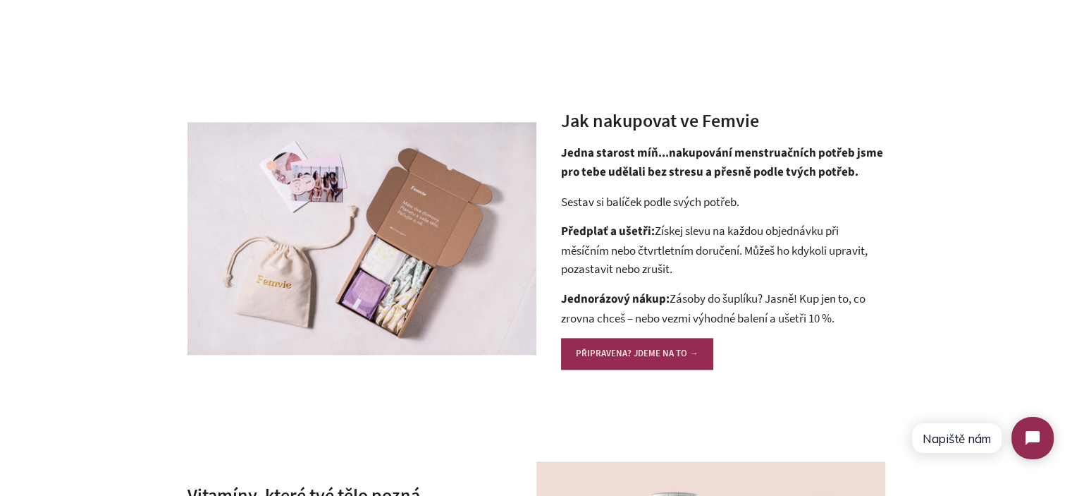
click at [691, 233] on p "Předplať a ušetři: Získej slevu na každou objednávku při měsíčním nebo čtvrtlet…" at bounding box center [723, 249] width 324 height 57
click at [662, 233] on p "Předplať a ušetři: Získej slevu na každou objednávku při měsíčním nebo čtvrtlet…" at bounding box center [723, 249] width 324 height 57
click at [664, 230] on p "Předplať a ušetři: Získej slevu na každou objednávku při měsíčním nebo čtvrtlet…" at bounding box center [723, 249] width 324 height 57
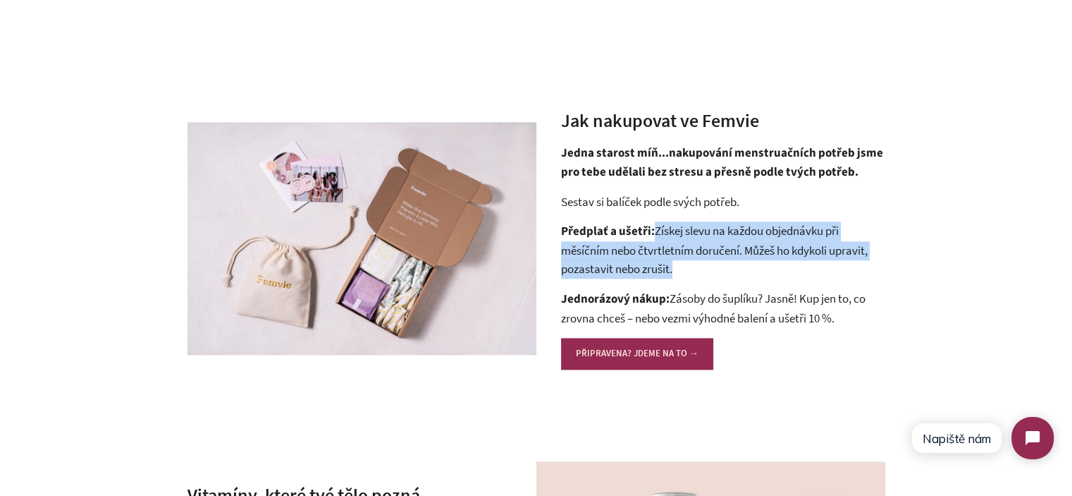
drag, startPoint x: 664, startPoint y: 230, endPoint x: 691, endPoint y: 264, distance: 44.1
click at [691, 264] on p "Předplať a ušetři: Získej slevu na každou objednávku při měsíčním nebo čtvrtlet…" at bounding box center [723, 249] width 324 height 57
click at [688, 269] on p "Předplať a ušetři: Získej slevu na každou objednávku při měsíčním nebo čtvrtlet…" at bounding box center [723, 249] width 324 height 57
drag, startPoint x: 688, startPoint y: 269, endPoint x: 668, endPoint y: 234, distance: 40.1
click at [668, 234] on p "Předplať a ušetři: Získej slevu na každou objednávku při měsíčním nebo čtvrtlet…" at bounding box center [723, 249] width 324 height 57
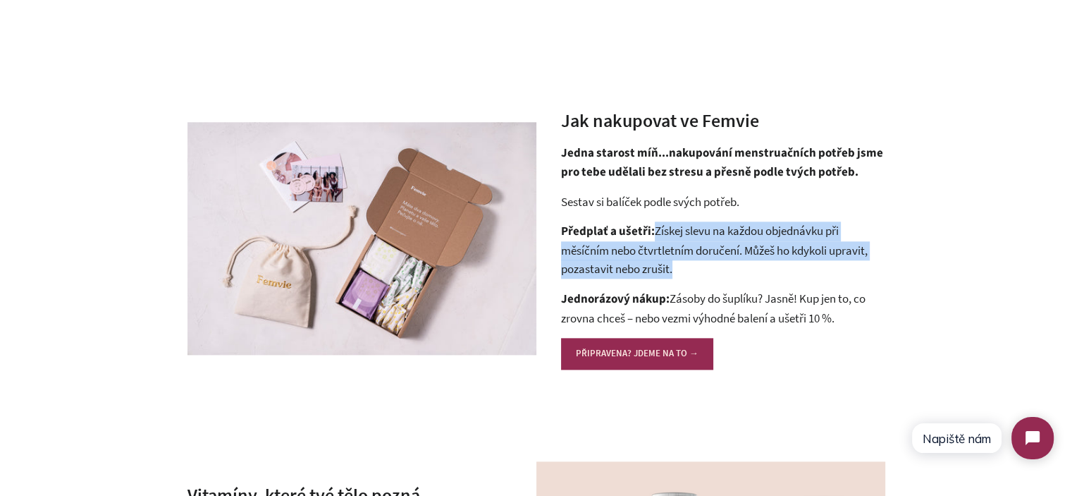
click at [668, 234] on p "Předplať a ušetři: Získej slevu na každou objednávku při měsíčním nebo čtvrtlet…" at bounding box center [723, 249] width 324 height 57
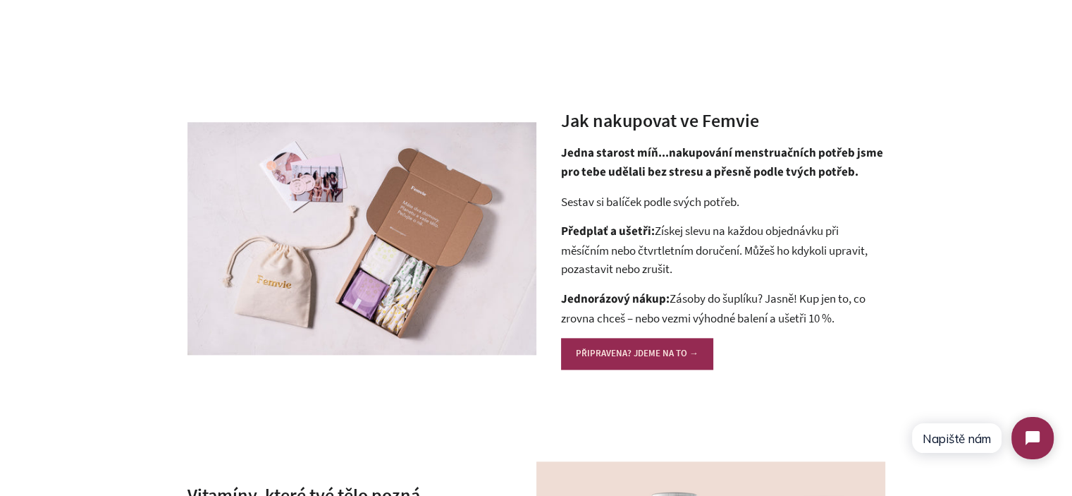
click at [667, 234] on p "Předplať a ušetři: Získej slevu na každou objednávku při měsíčním nebo čtvrtlet…" at bounding box center [723, 249] width 324 height 57
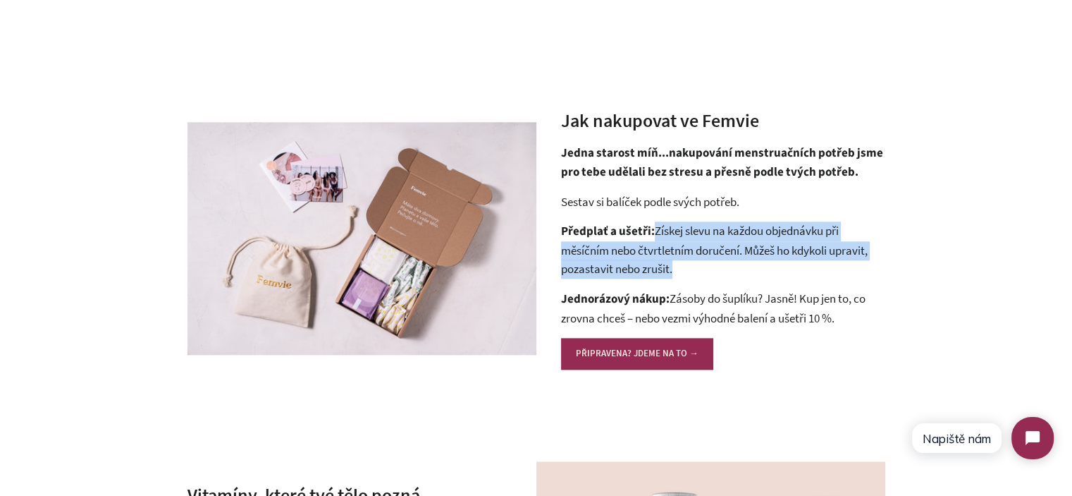
drag, startPoint x: 667, startPoint y: 234, endPoint x: 680, endPoint y: 275, distance: 43.0
click at [680, 275] on p "Předplať a ušetři: Získej slevu na každou objednávku při měsíčním nebo čtvrtlet…" at bounding box center [723, 249] width 324 height 57
click at [681, 275] on p "Předplať a ušetři: Získej slevu na každou objednávku při měsíčním nebo čtvrtlet…" at bounding box center [723, 249] width 324 height 57
click at [682, 273] on p "Předplať a ušetři: Získej slevu na každou objednávku při měsíčním nebo čtvrtlet…" at bounding box center [723, 249] width 324 height 57
drag, startPoint x: 682, startPoint y: 273, endPoint x: 667, endPoint y: 229, distance: 46.4
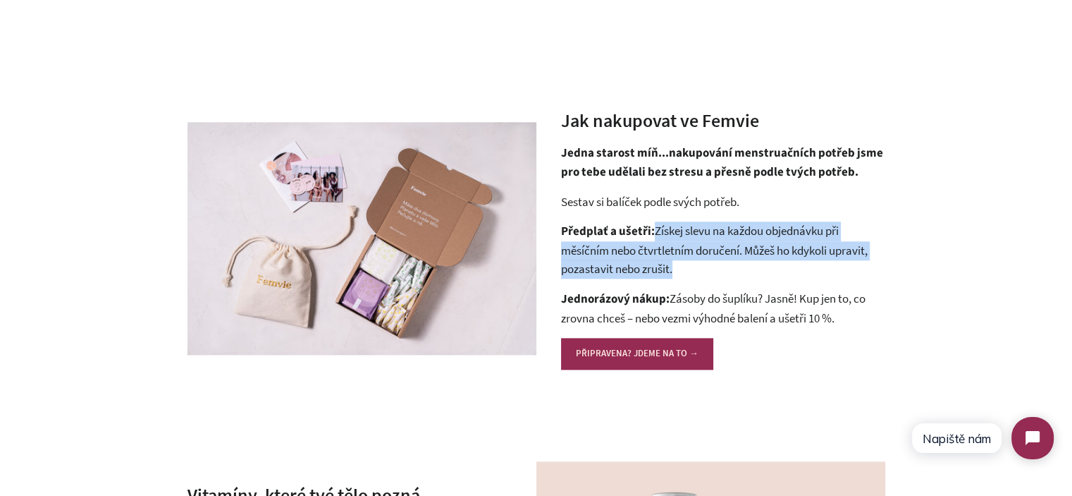
click at [667, 229] on p "Předplať a ušetři: Získej slevu na každou objednávku při měsíčním nebo čtvrtlet…" at bounding box center [723, 249] width 324 height 57
click at [667, 228] on p "Předplať a ušetři: Získej slevu na každou objednávku při měsíčním nebo čtvrtlet…" at bounding box center [723, 249] width 324 height 57
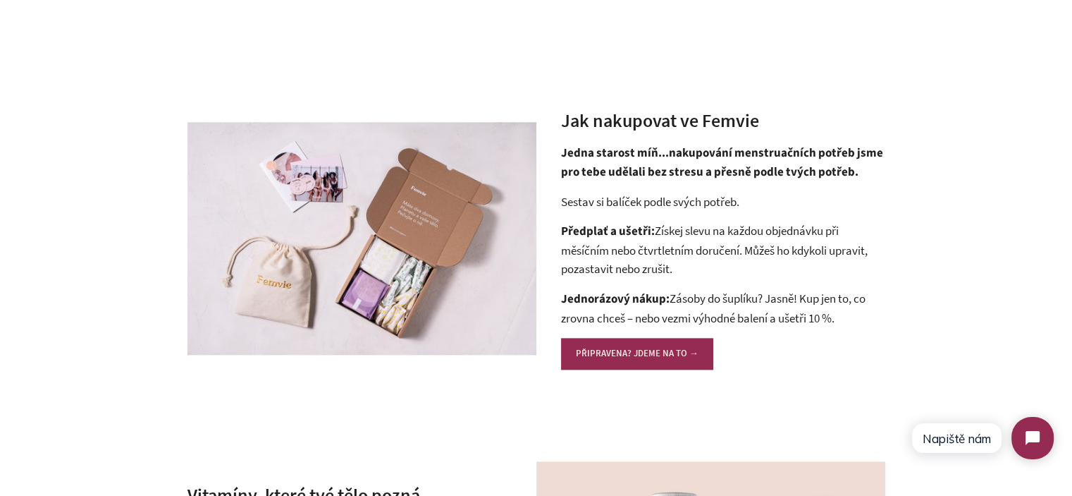
click at [658, 226] on p "Předplať a ušetři: Získej slevu na každou objednávku při měsíčním nebo čtvrtlet…" at bounding box center [723, 249] width 324 height 57
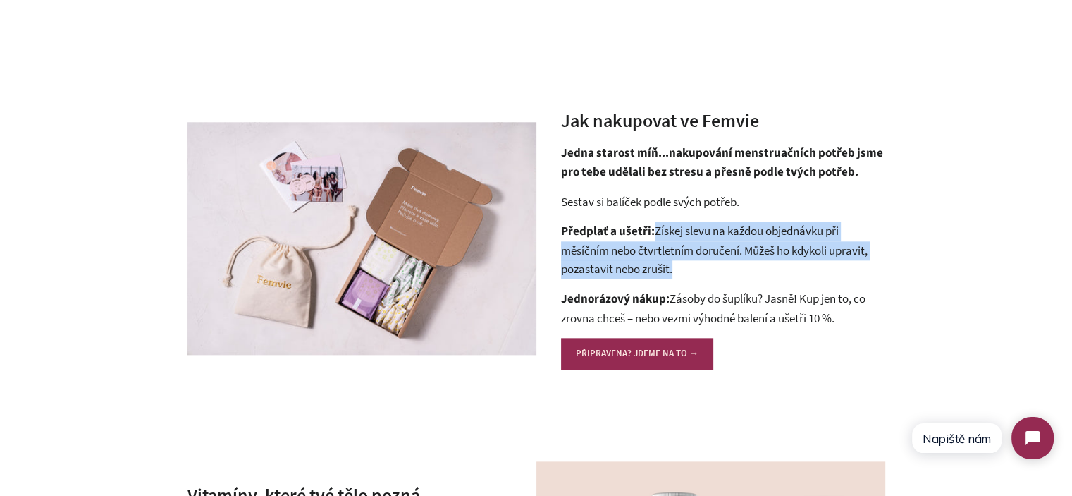
drag, startPoint x: 658, startPoint y: 226, endPoint x: 679, endPoint y: 264, distance: 43.3
click at [679, 264] on p "Předplať a ušetři: Získej slevu na každou objednávku při měsíčním nebo čtvrtlet…" at bounding box center [723, 249] width 324 height 57
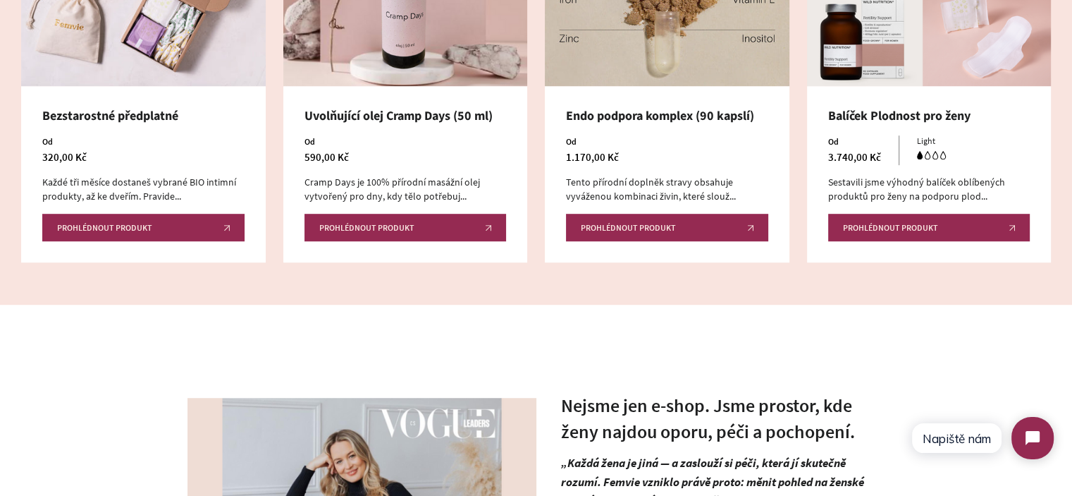
scroll to position [732, 0]
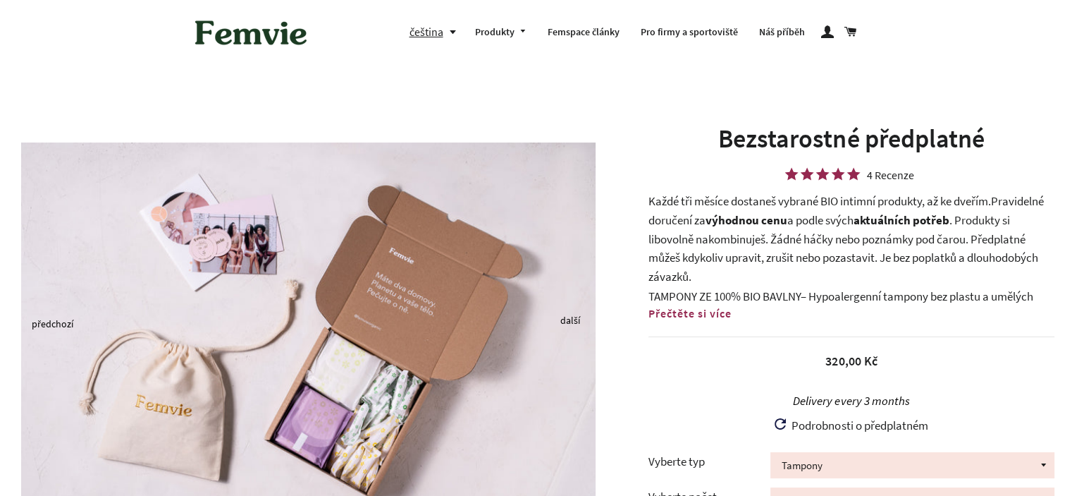
click at [760, 231] on p "Každé tři měsíce dostaneš vybrané BIO intimní produkty, až ke dveřím. Pravideln…" at bounding box center [851, 239] width 406 height 94
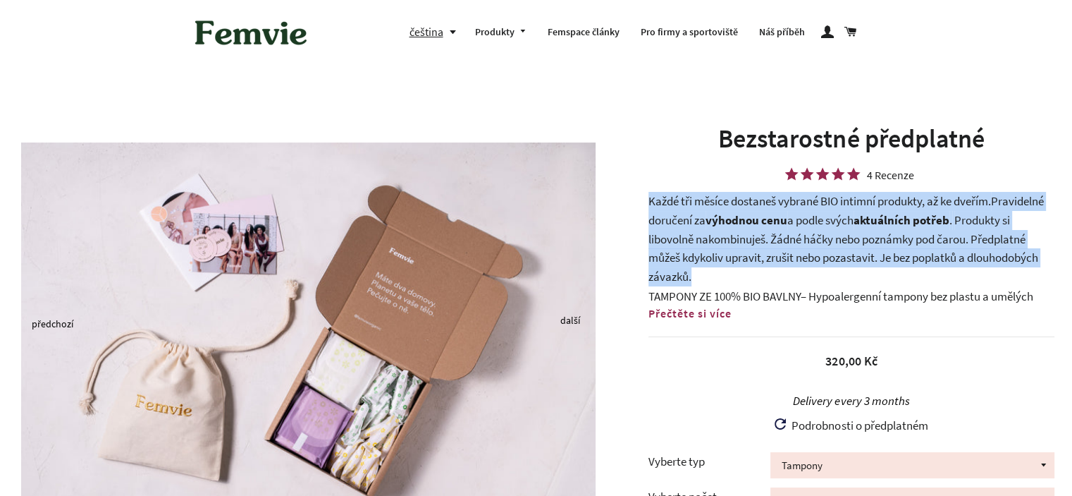
click at [760, 231] on p "Každé tři měsíce dostaneš vybrané BIO intimní produkty, až ke dveřím. Pravideln…" at bounding box center [851, 239] width 406 height 94
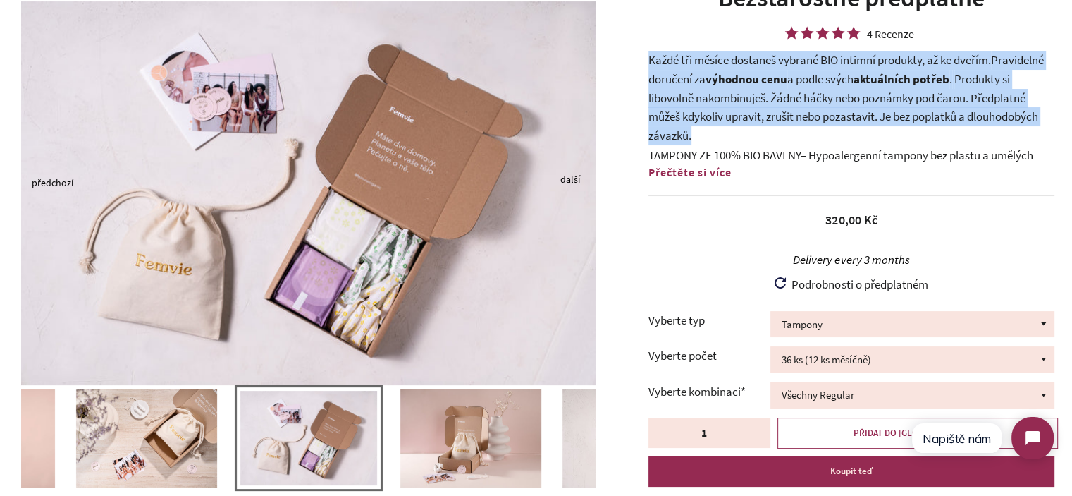
click at [608, 242] on div at bounding box center [308, 182] width 617 height 405
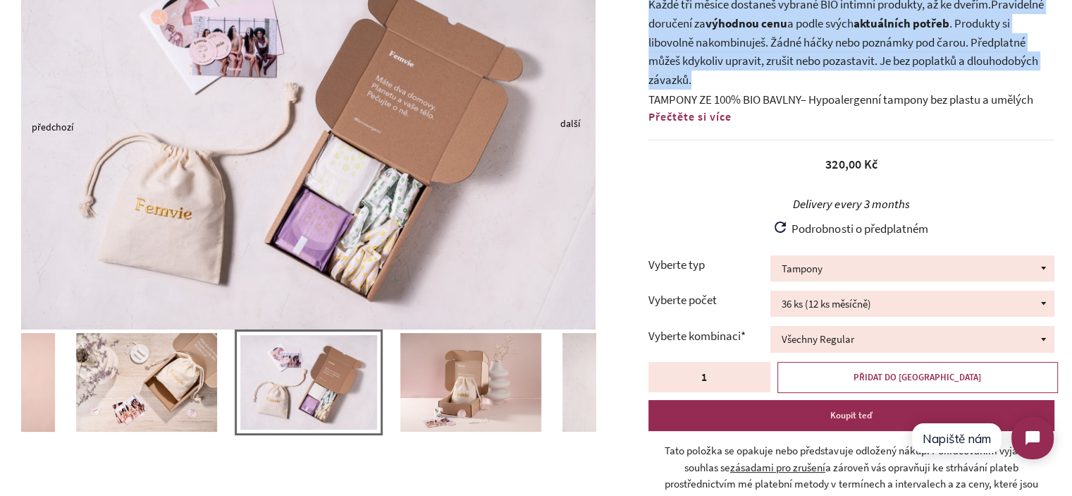
scroll to position [282, 0]
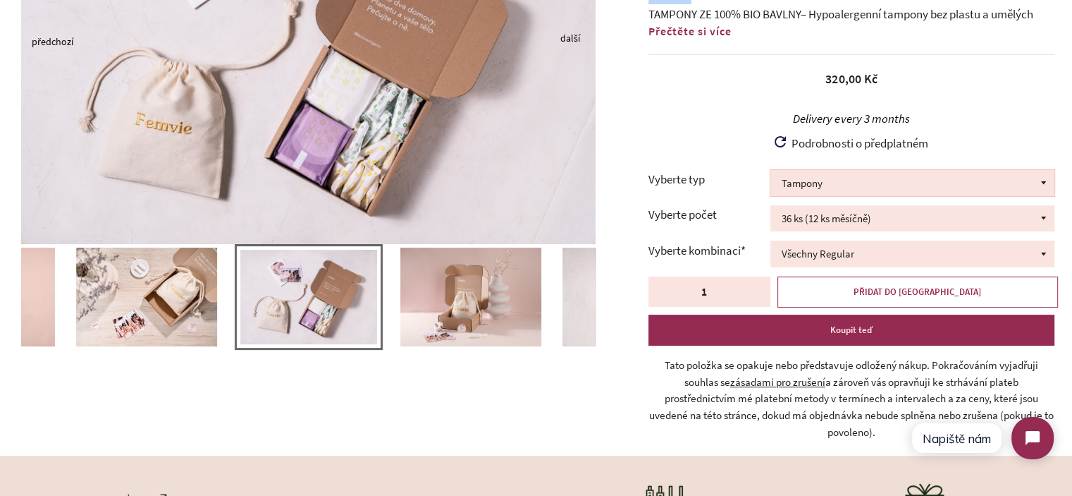
click at [843, 182] on select "Tampony Vložky Mix tamponů a [PERSON_NAME]" at bounding box center [912, 183] width 284 height 26
drag, startPoint x: 843, startPoint y: 182, endPoint x: 847, endPoint y: 192, distance: 11.4
click at [843, 182] on select "Tampony Vložky Mix tamponů a [PERSON_NAME]" at bounding box center [912, 183] width 284 height 26
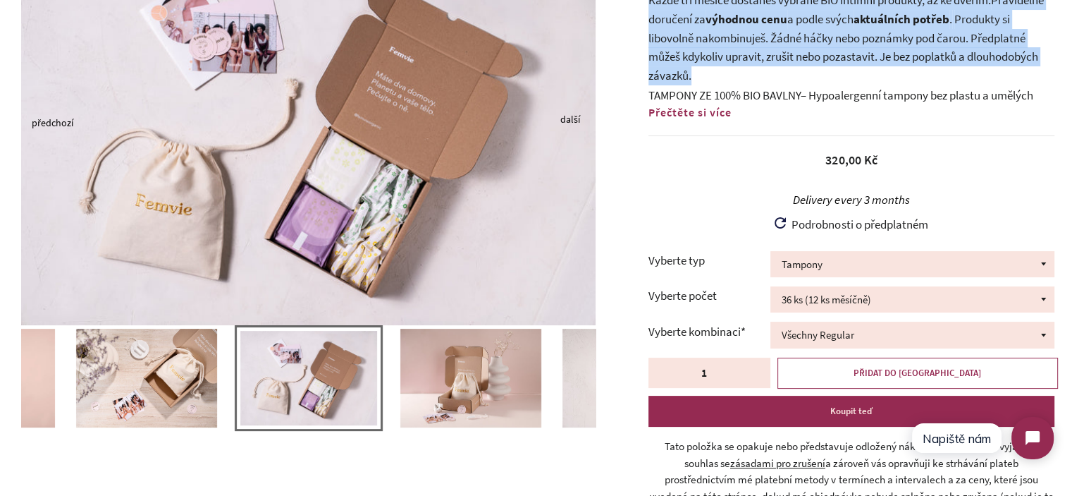
scroll to position [70, 0]
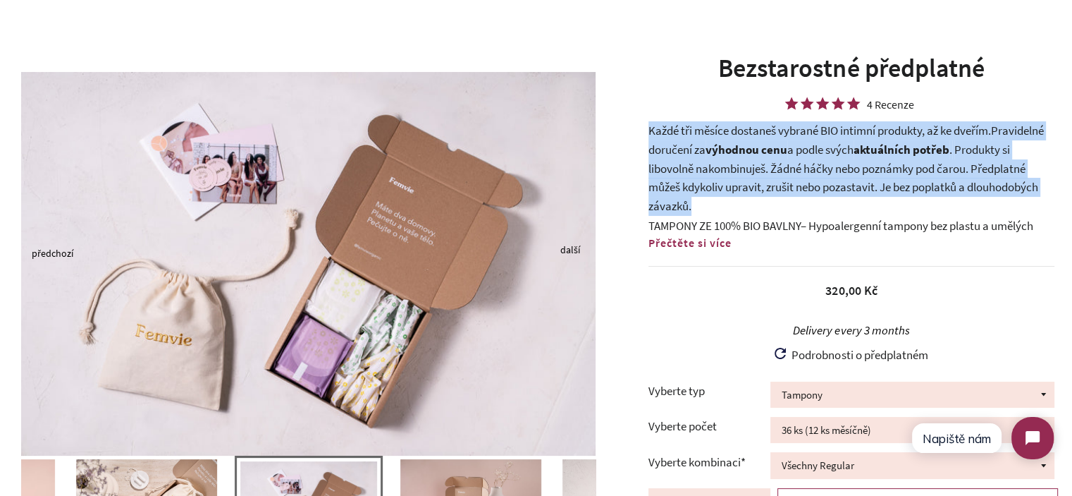
click at [784, 192] on p "Každé tři měsíce dostaneš vybrané BIO intimní produkty, až ke dveřím. Pravideln…" at bounding box center [851, 168] width 406 height 94
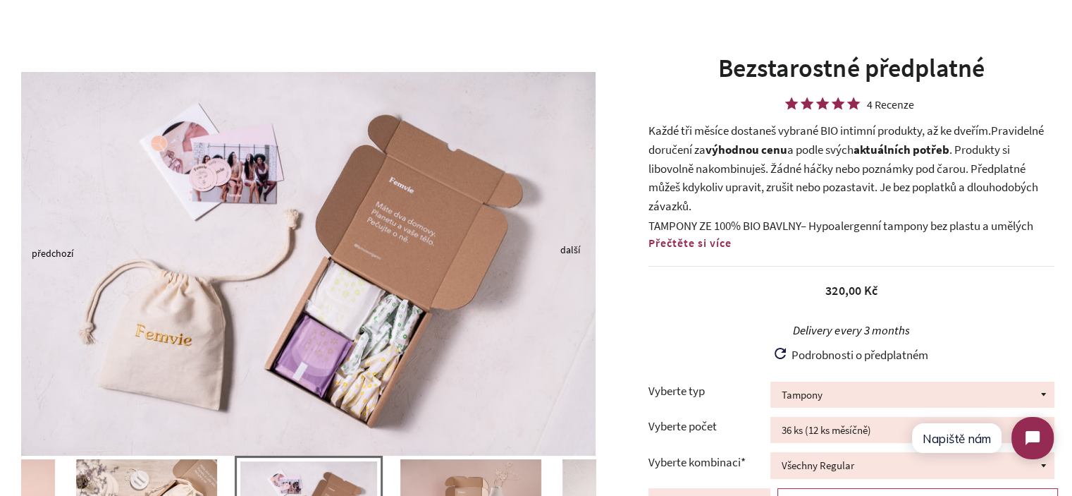
click at [691, 245] on span "Přečtěte si více" at bounding box center [689, 242] width 83 height 14
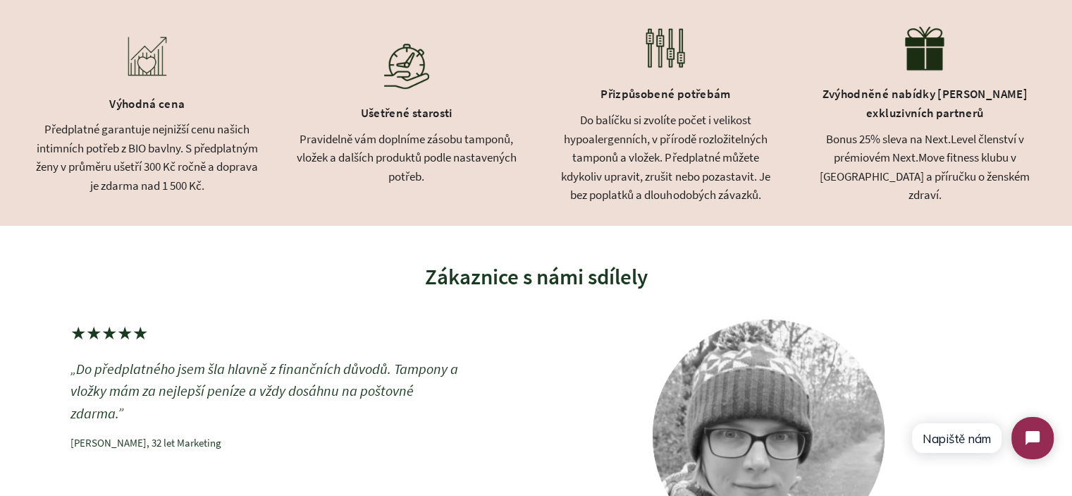
scroll to position [775, 0]
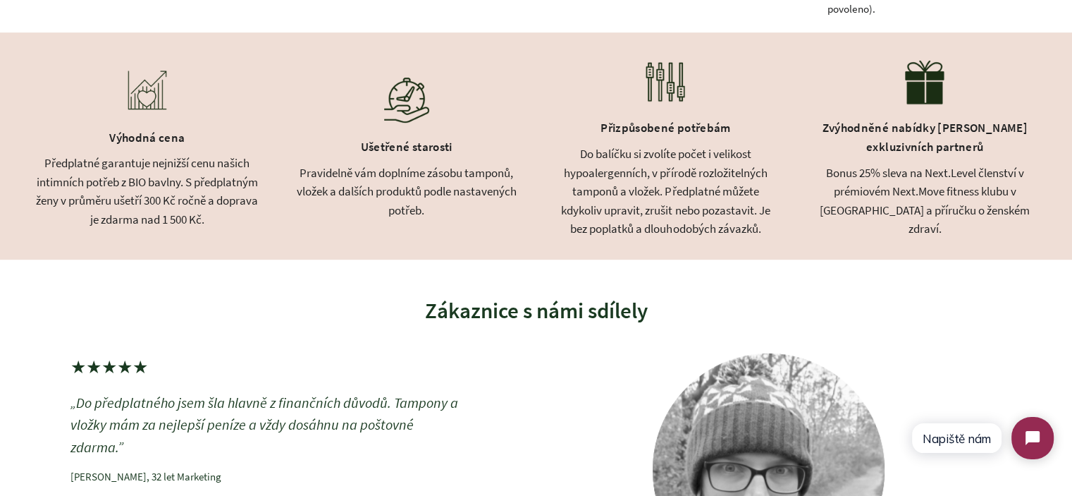
click at [427, 194] on div "Pravidelně vám doplníme zásobu tamponů, vložek a dalších produktů podle nastave…" at bounding box center [407, 192] width 224 height 56
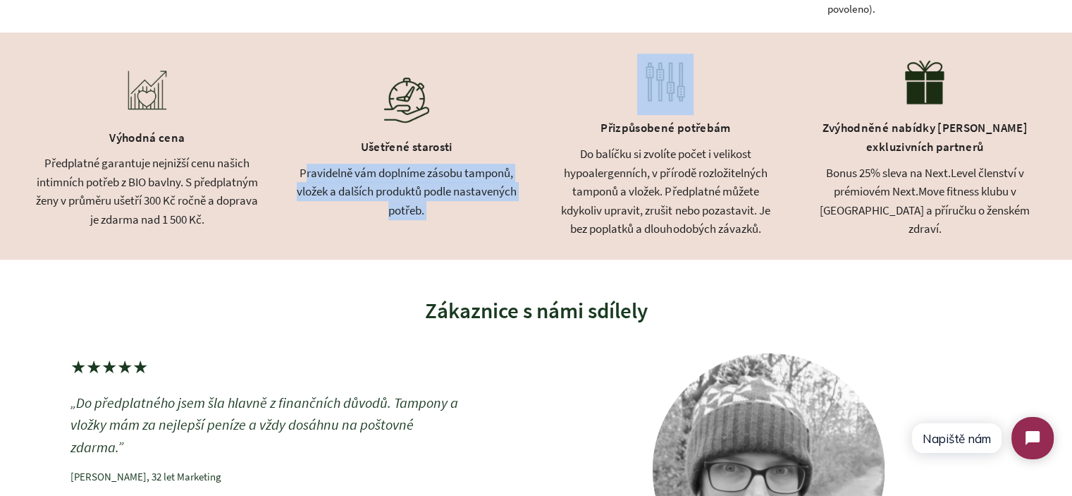
click at [427, 194] on div "Pravidelně vám doplníme zásobu tamponů, vložek a dalších produktů podle nastave…" at bounding box center [407, 192] width 224 height 56
click at [471, 217] on div "Pravidelně vám doplníme zásobu tamponů, vložek a dalších produktů podle nastave…" at bounding box center [407, 192] width 224 height 56
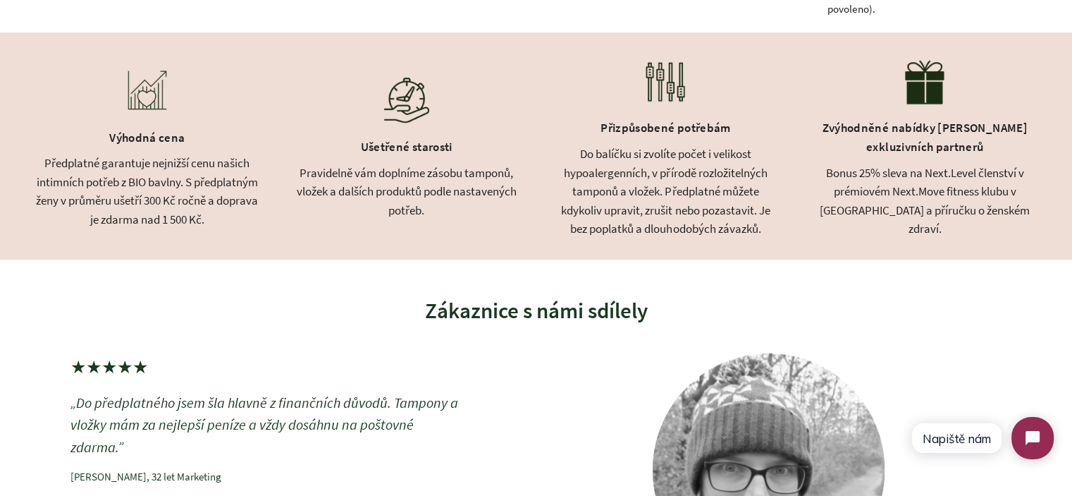
click at [418, 199] on div "Pravidelně vám doplníme zásobu tamponů, vložek a dalších produktů podle nastave…" at bounding box center [407, 192] width 224 height 56
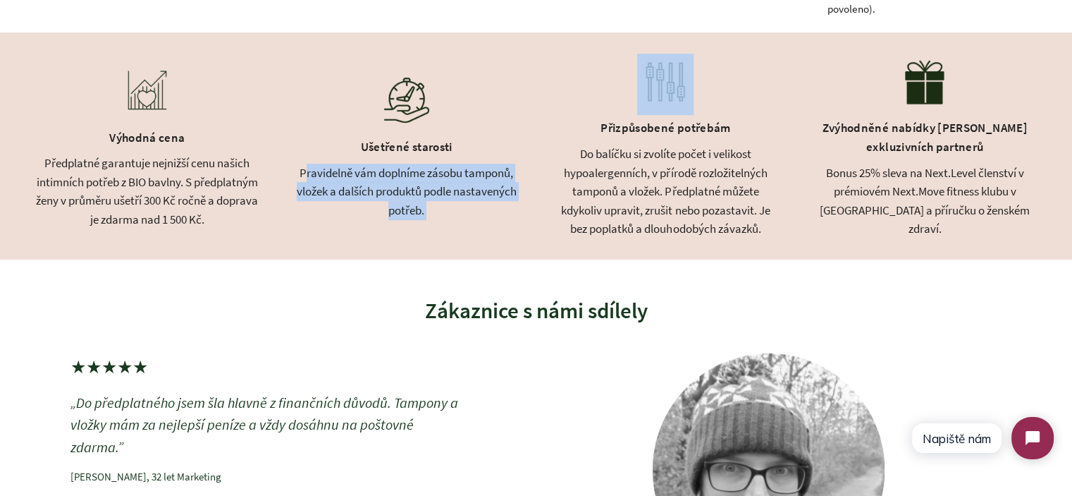
click at [418, 199] on div "Pravidelně vám doplníme zásobu tamponů, vložek a dalších produktů podle nastave…" at bounding box center [407, 192] width 224 height 56
drag, startPoint x: 505, startPoint y: 216, endPoint x: 629, endPoint y: 216, distance: 123.4
click at [506, 216] on div "Pravidelně vám doplníme zásobu tamponů, vložek a dalších produktů podle nastave…" at bounding box center [407, 192] width 224 height 56
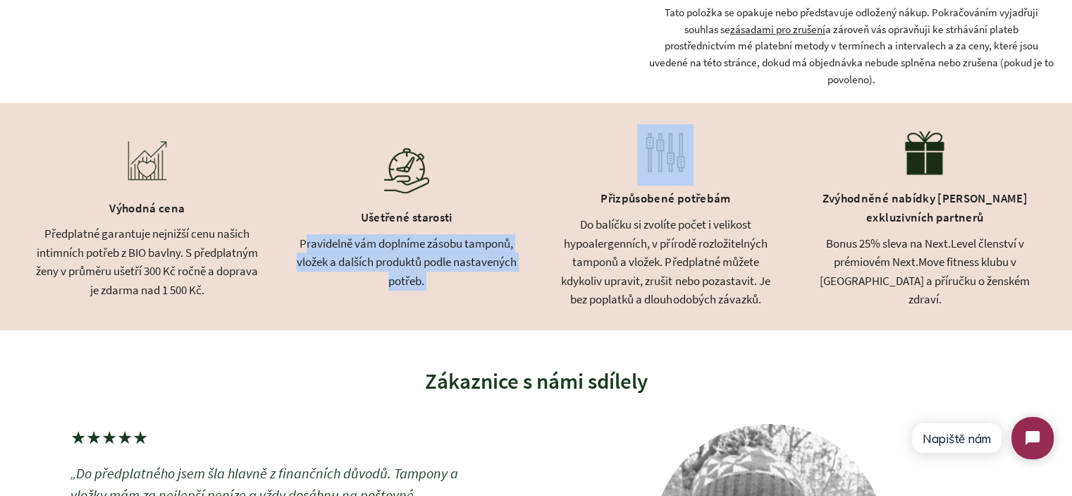
scroll to position [705, 0]
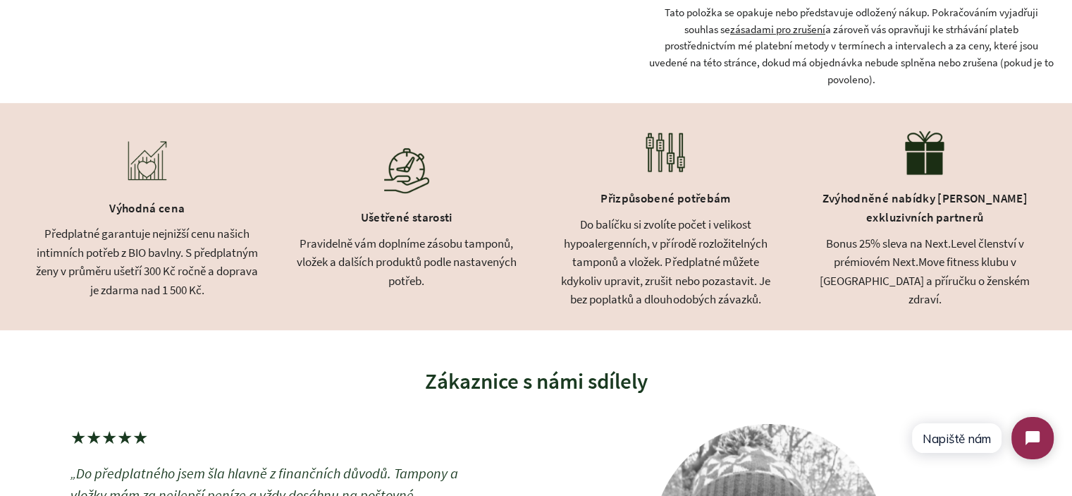
click at [856, 212] on div "Zvýhodněné nabídky [PERSON_NAME] exkluzivních partnerů" at bounding box center [925, 209] width 224 height 48
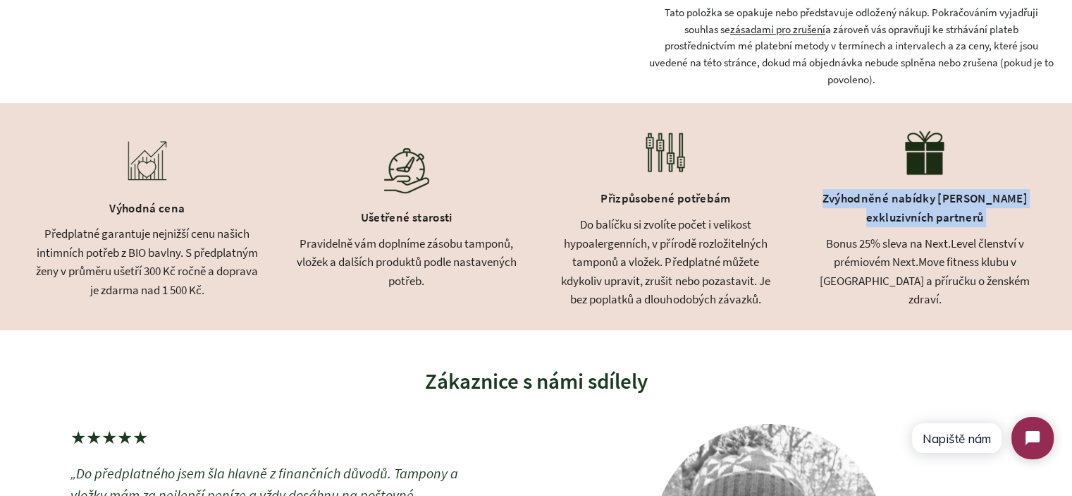
click at [856, 212] on div "Zvýhodněné nabídky [PERSON_NAME] exkluzivních partnerů" at bounding box center [925, 209] width 224 height 48
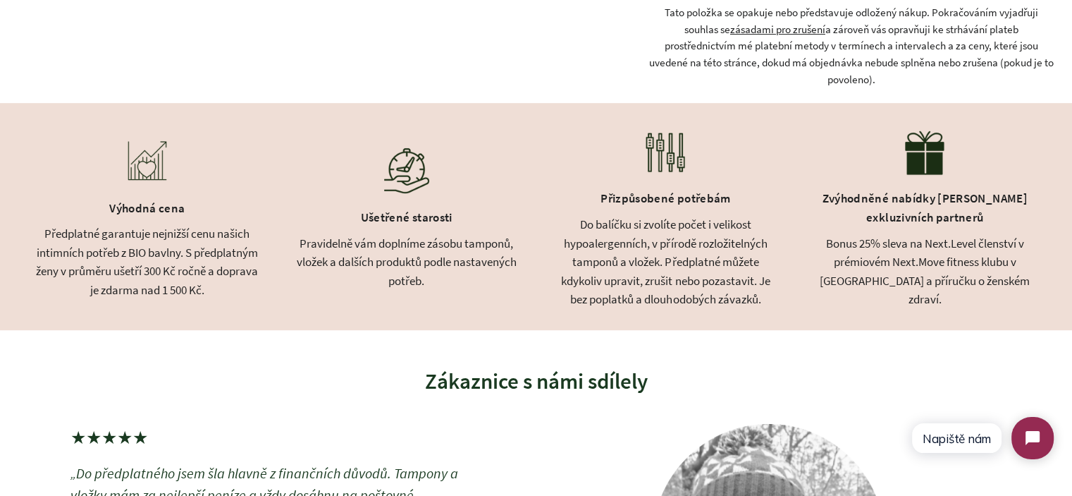
click at [696, 286] on div "Do balíčku si zvolíte počet i velikost hypoalergenních, v přírodě rozložitelnýc…" at bounding box center [666, 262] width 224 height 94
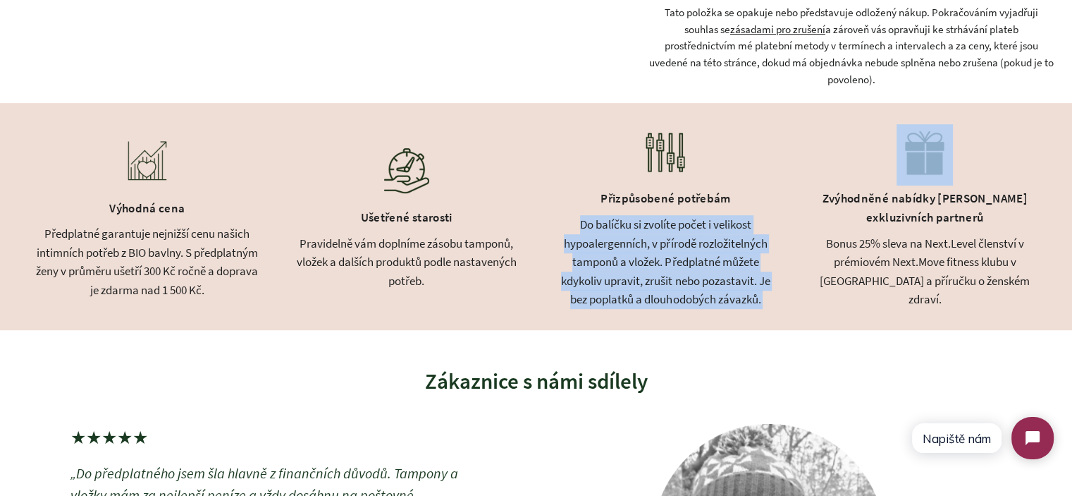
click at [696, 286] on div "Do balíčku si zvolíte počet i velikost hypoalergenních, v přírodě rozložitelnýc…" at bounding box center [666, 262] width 224 height 94
click at [749, 293] on div "Do balíčku si zvolíte počet i velikost hypoalergenních, v přírodě rozložitelnýc…" at bounding box center [666, 262] width 224 height 94
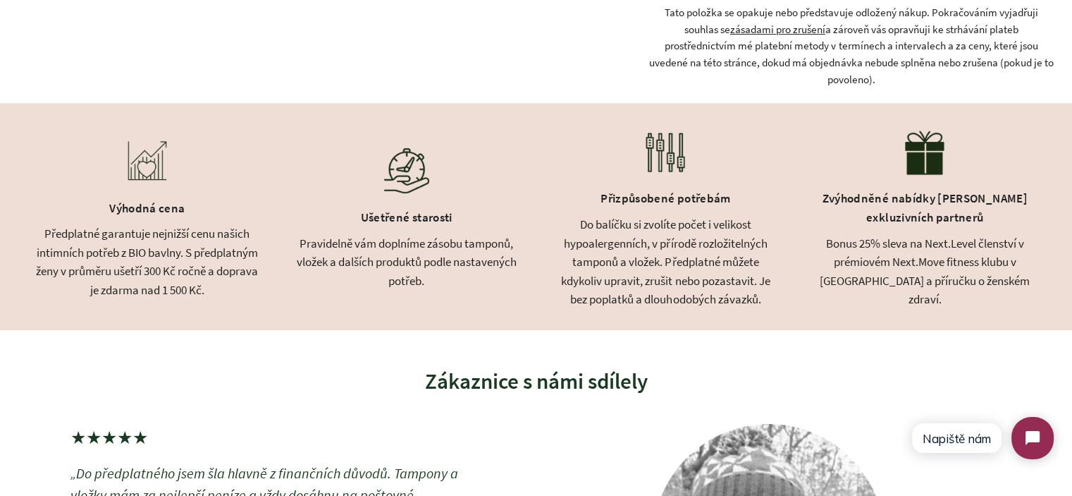
click at [215, 281] on div "Předplatné garantuje nejnižší cenu našich intimních potřeb z BIO bavlny. S před…" at bounding box center [147, 261] width 224 height 75
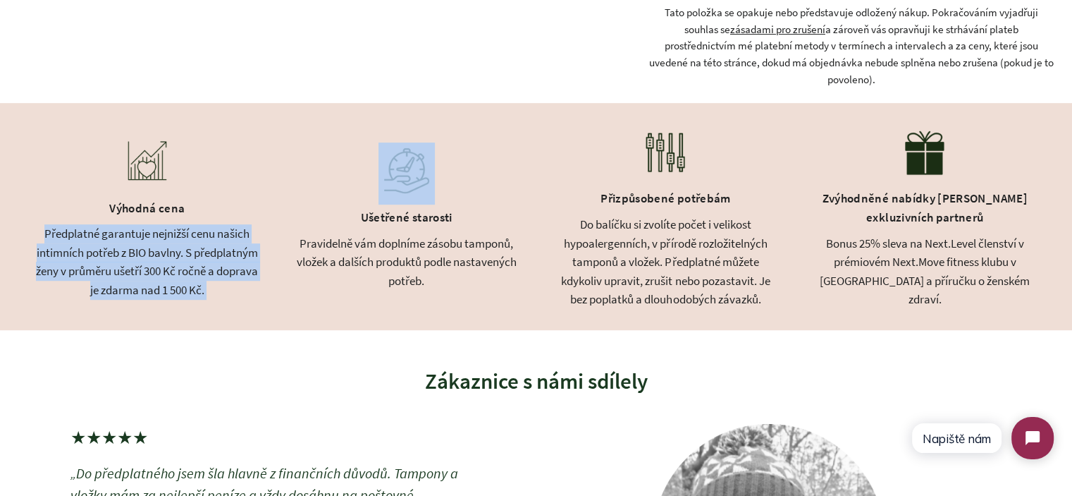
click at [215, 281] on div "Předplatné garantuje nejnižší cenu našich intimních potřeb z BIO bavlny. S před…" at bounding box center [147, 261] width 224 height 75
click at [118, 281] on div "Předplatné garantuje nejnižší cenu našich intimních potřeb z BIO bavlny. S před…" at bounding box center [147, 261] width 224 height 75
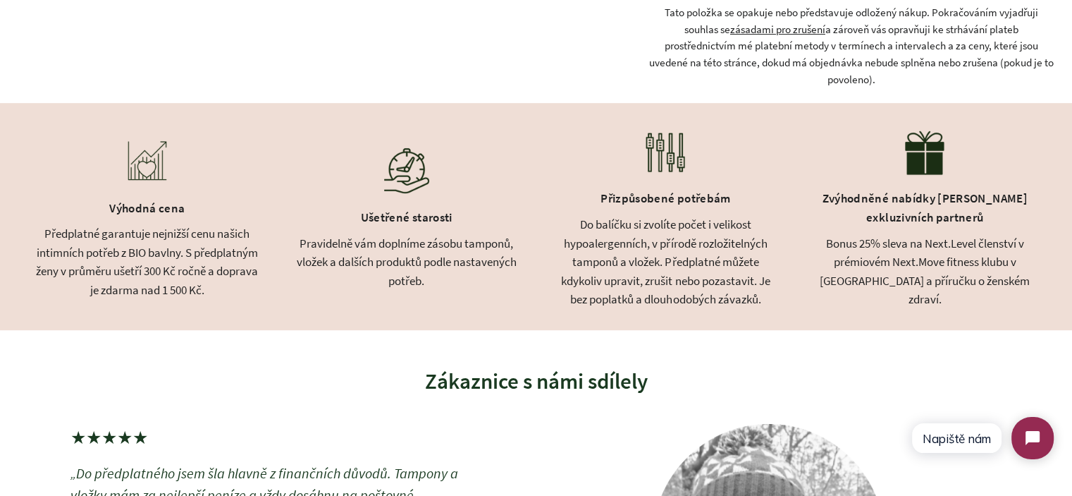
click at [47, 234] on div "Předplatné garantuje nejnižší cenu našich intimních potřeb z BIO bavlny. S před…" at bounding box center [147, 261] width 224 height 75
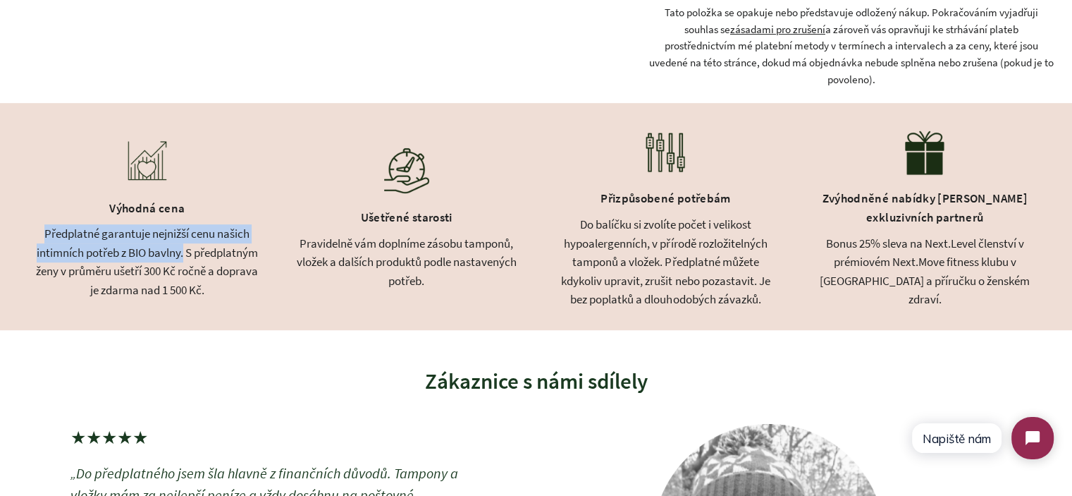
drag, startPoint x: 47, startPoint y: 234, endPoint x: 212, endPoint y: 251, distance: 165.8
click at [212, 251] on div "Předplatné garantuje nejnižší cenu našich intimních potřeb z BIO bavlny. S před…" at bounding box center [147, 261] width 224 height 75
click at [209, 224] on div "Předplatné garantuje nejnižší cenu našich intimních potřeb z BIO bavlny. S před…" at bounding box center [147, 261] width 224 height 75
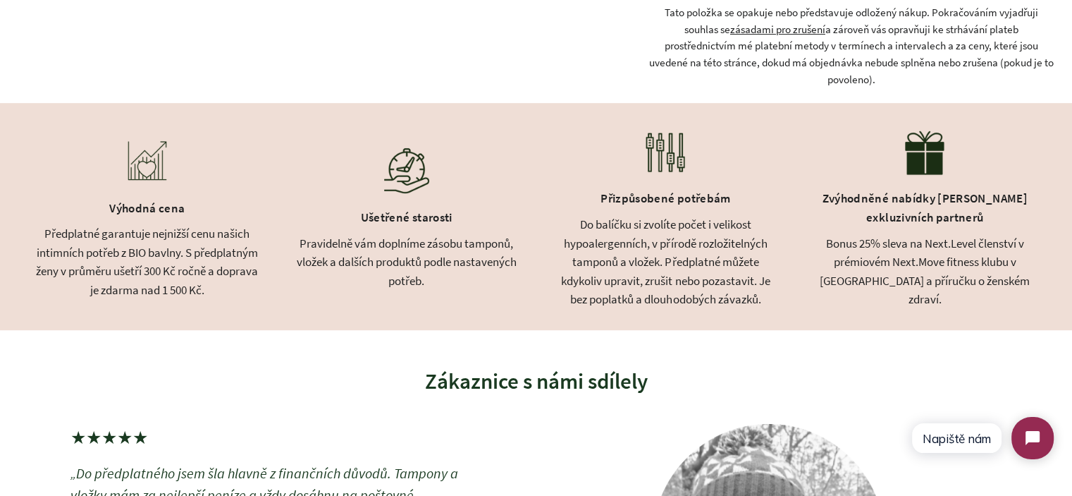
click at [142, 205] on div "Výhodná cena" at bounding box center [147, 210] width 224 height 30
click at [143, 205] on div "Výhodná cena" at bounding box center [147, 210] width 224 height 30
copy div "Výhodná cena"
click at [171, 235] on div "Předplatné garantuje nejnižší cenu našich intimních potřeb z BIO bavlny. S před…" at bounding box center [147, 261] width 224 height 75
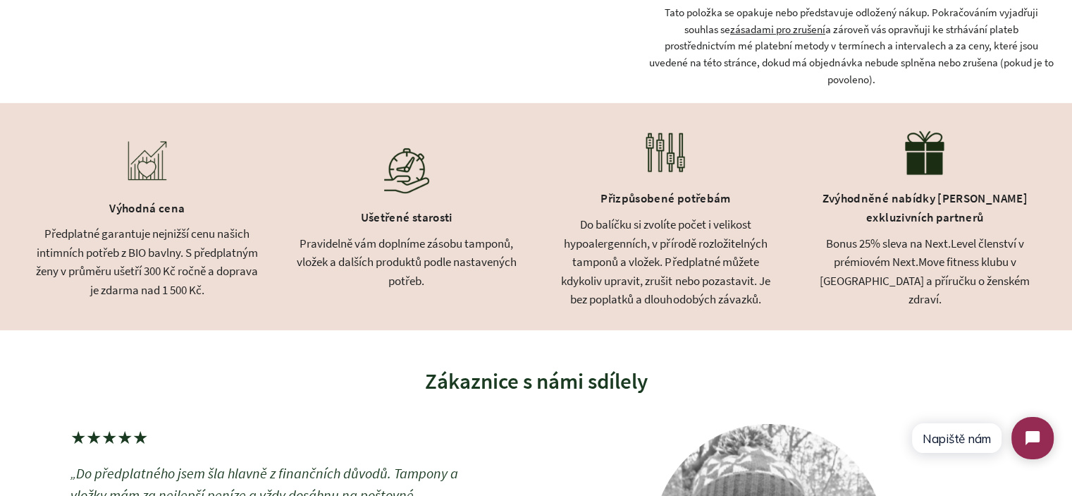
click at [68, 229] on div "Předplatné garantuje nejnižší cenu našich intimních potřeb z BIO bavlny. S před…" at bounding box center [147, 261] width 224 height 75
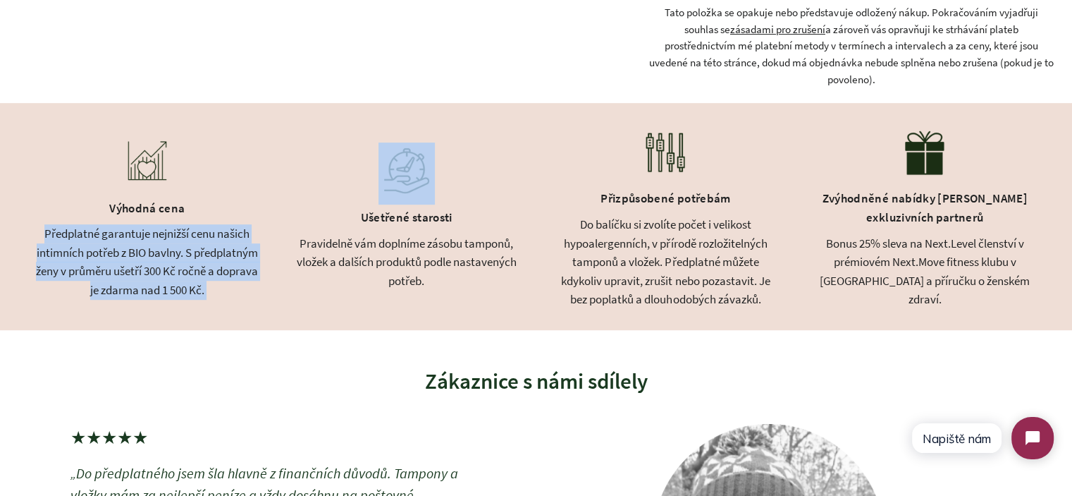
drag, startPoint x: 68, startPoint y: 228, endPoint x: 259, endPoint y: 290, distance: 200.8
click at [259, 290] on div "Výhodná cena Předplatné garantuje nejnižší cenu našich intimních potřeb z BIO b…" at bounding box center [536, 216] width 1072 height 227
copy div "Předplatné garantuje nejnižší cenu našich intimních potřeb z BIO bavlny. S před…"
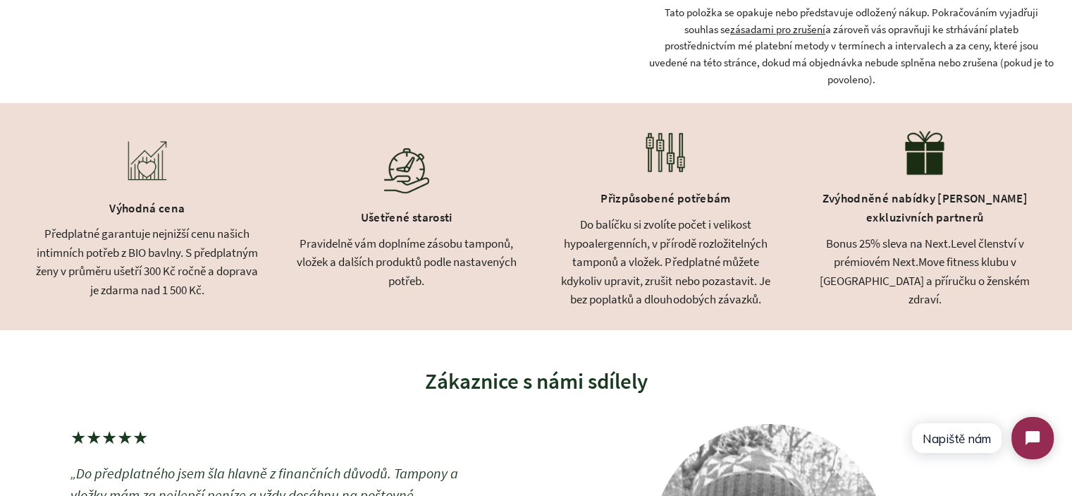
click at [737, 289] on div "Do balíčku si zvolíte počet i velikost hypoalergenních, v přírodě rozložitelnýc…" at bounding box center [666, 262] width 224 height 94
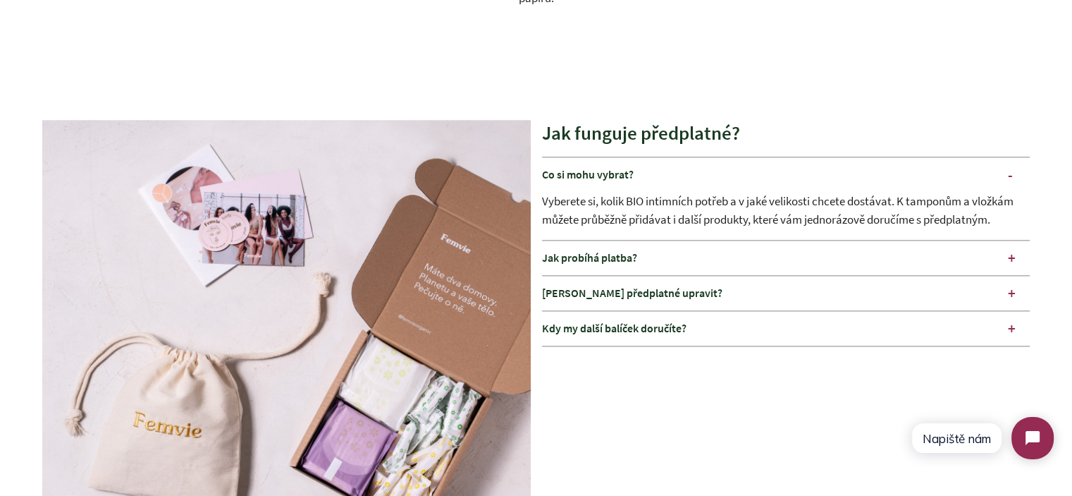
scroll to position [1807, 0]
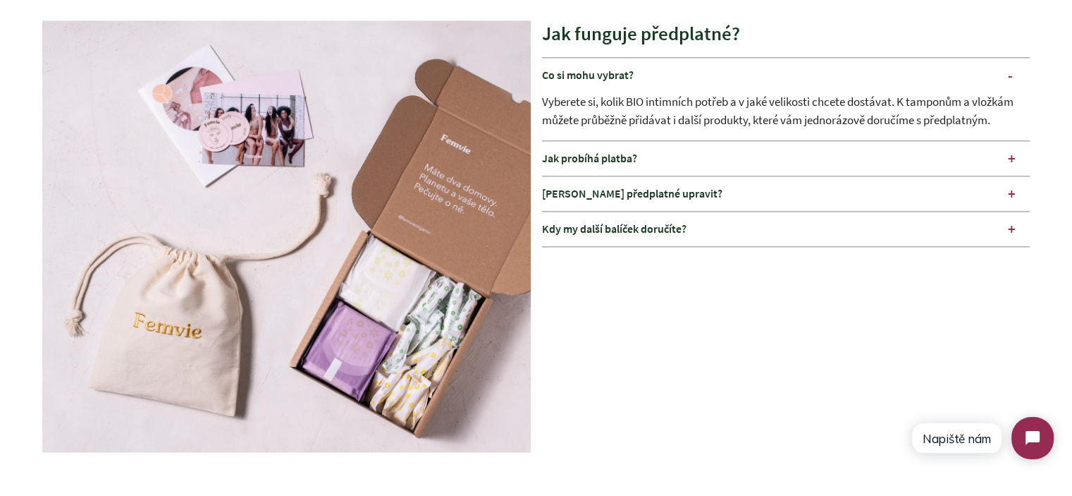
click at [637, 164] on div "Jak probíhá platba?" at bounding box center [786, 158] width 488 height 35
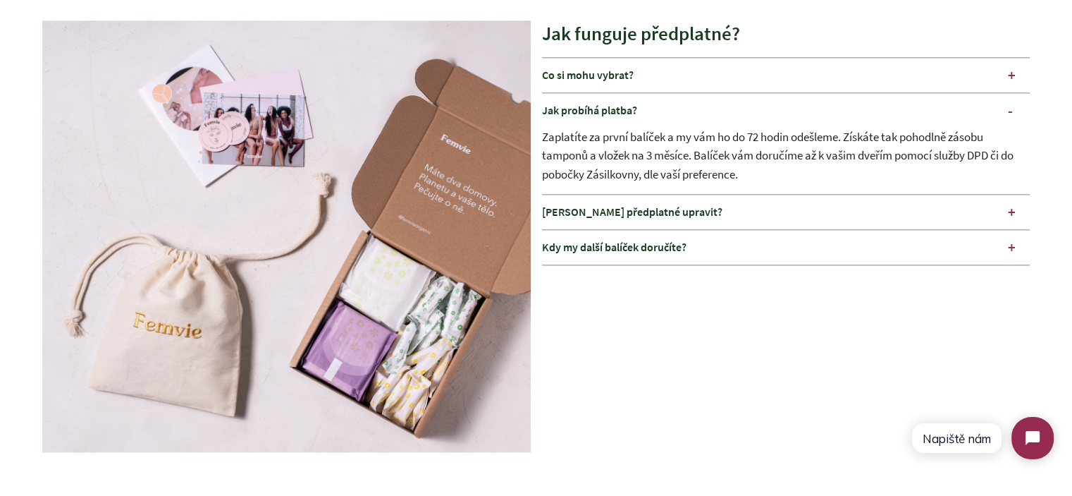
click at [702, 109] on div "Jak probíhá platba?" at bounding box center [786, 110] width 488 height 35
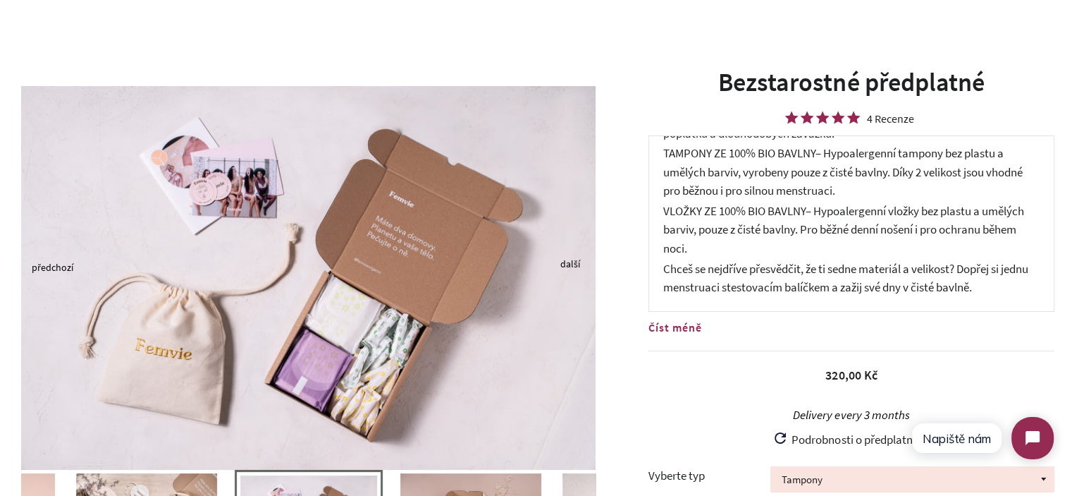
scroll to position [141, 0]
